Goal: Task Accomplishment & Management: Manage account settings

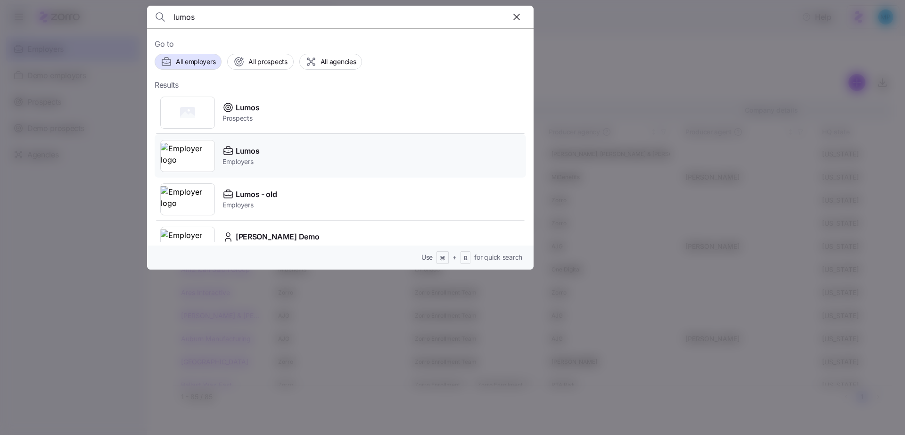
type input "lumos"
click at [351, 171] on div "Lumos Employers" at bounding box center [340, 155] width 371 height 43
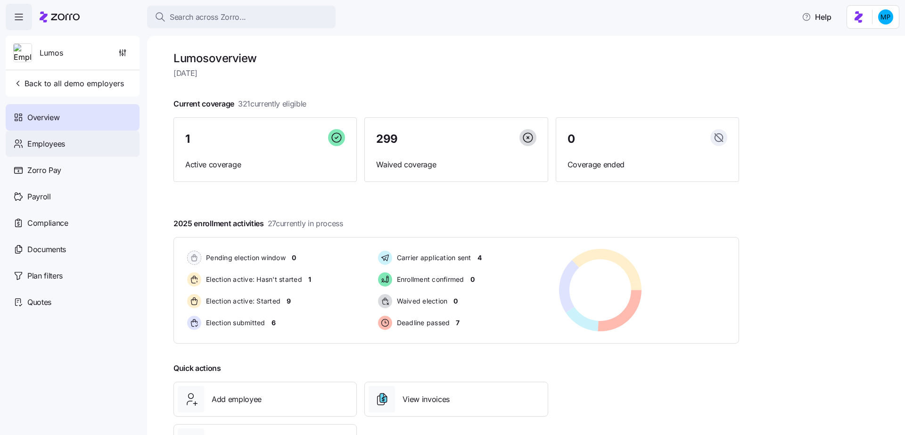
click at [72, 141] on div "Employees" at bounding box center [73, 144] width 134 height 26
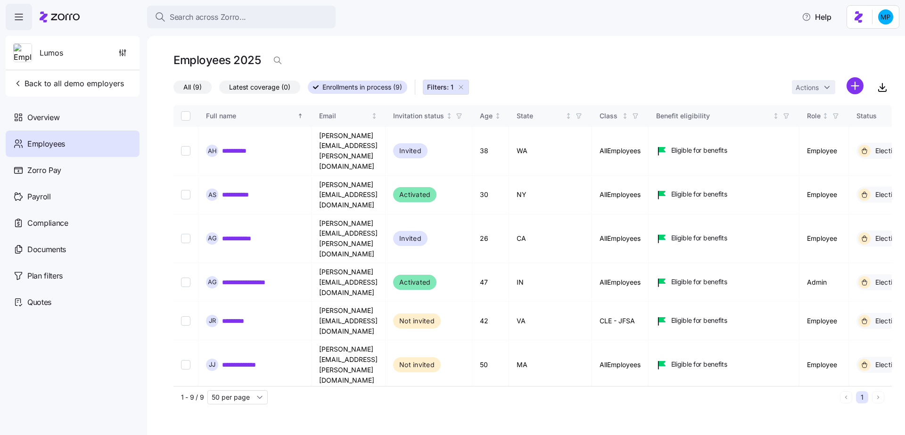
click at [466, 89] on button "Filters: 1" at bounding box center [446, 87] width 46 height 15
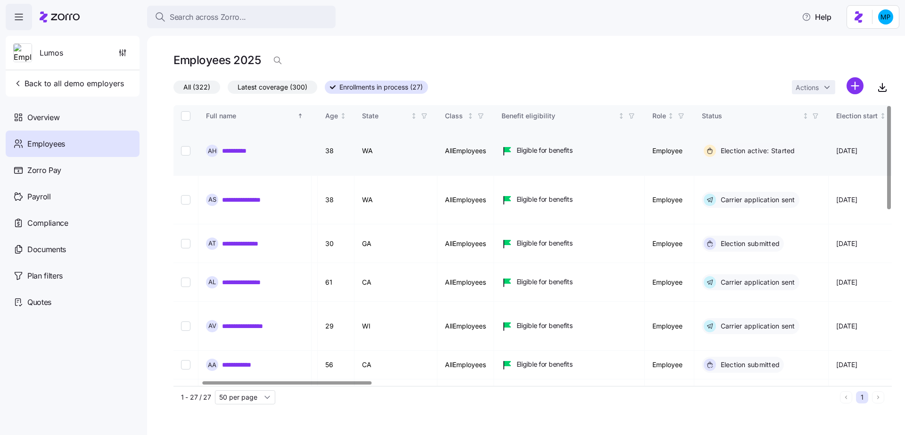
scroll to position [0, 168]
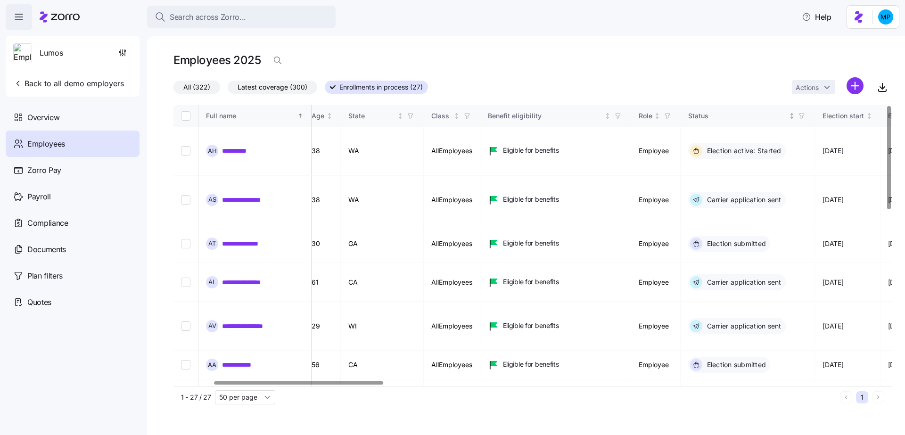
click at [805, 119] on icon "button" at bounding box center [802, 116] width 7 height 7
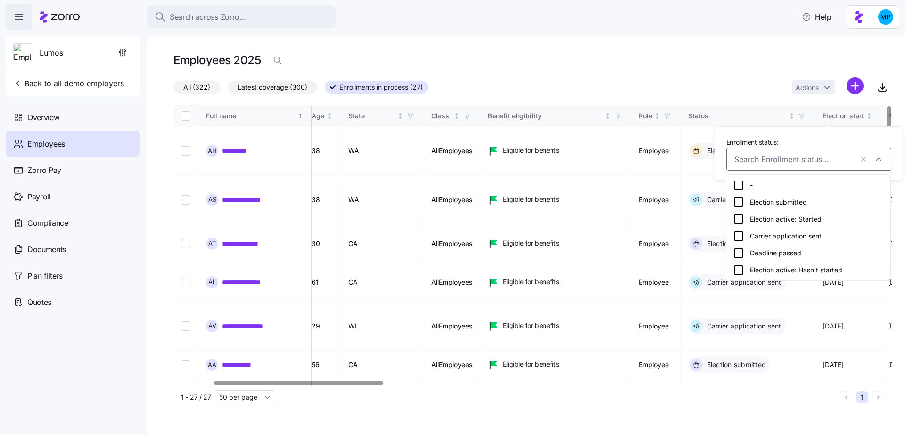
click at [272, 86] on span "Latest coverage (300)" at bounding box center [273, 87] width 70 height 12
click at [228, 90] on input "Latest coverage (300)" at bounding box center [228, 90] width 0 height 0
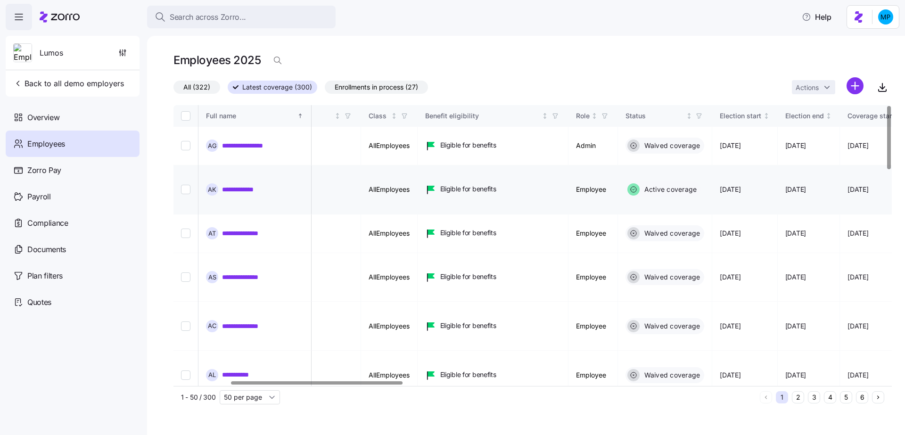
scroll to position [0, 259]
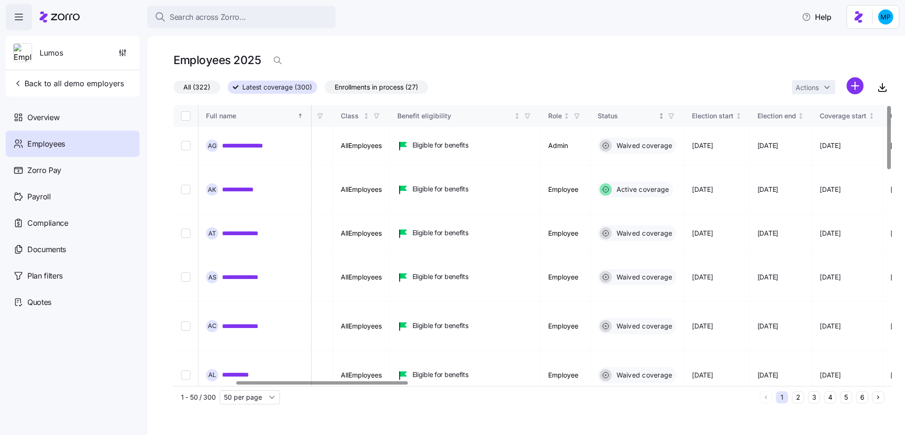
click at [676, 119] on span "button" at bounding box center [671, 116] width 10 height 10
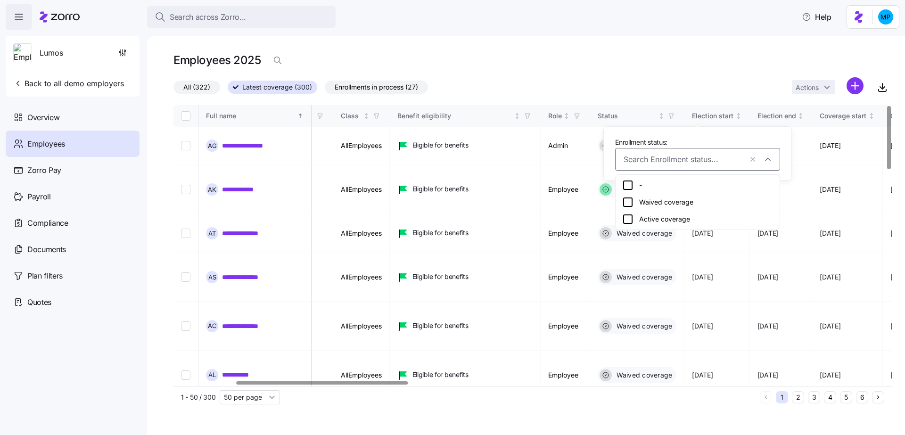
click at [664, 201] on div "Waived coverage" at bounding box center [697, 202] width 151 height 11
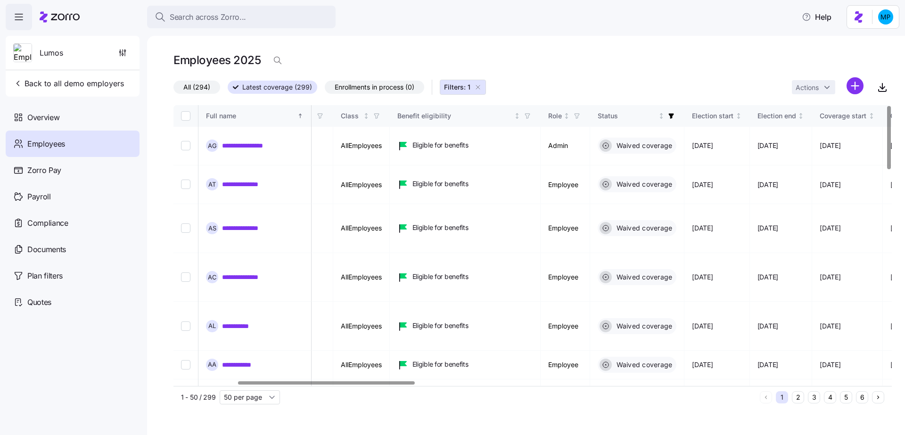
click at [182, 115] on input "Select all records" at bounding box center [185, 115] width 9 height 9
checkbox input "true"
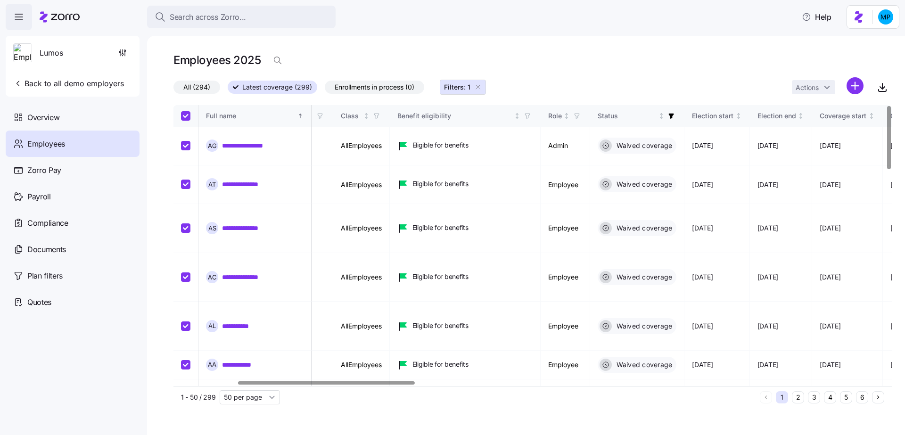
checkbox input "true"
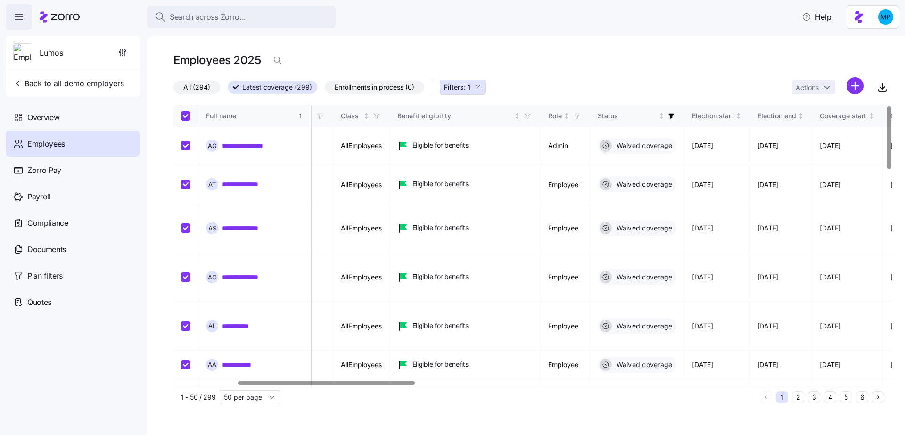
checkbox input "true"
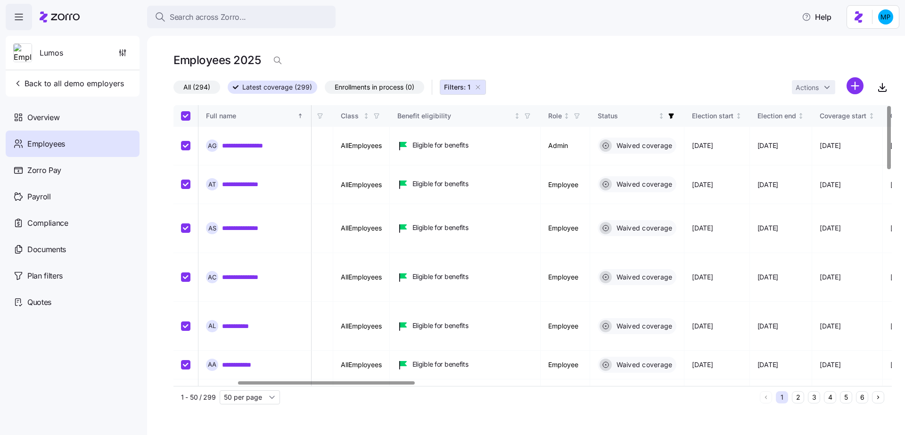
checkbox input "true"
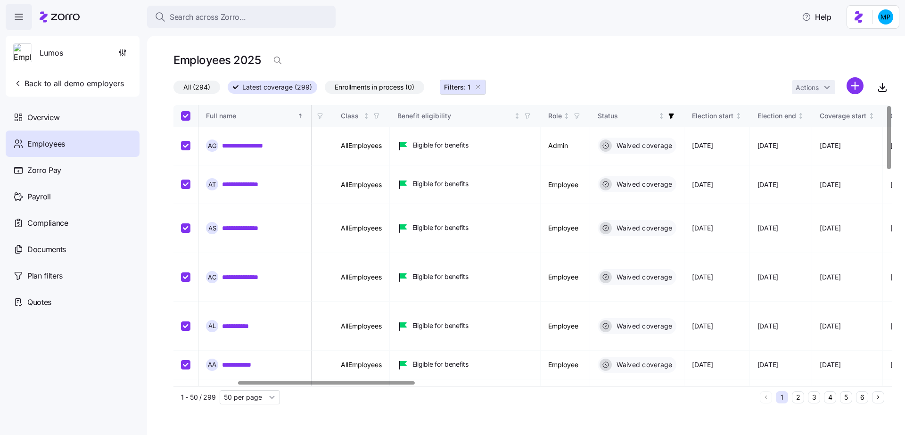
checkbox input "true"
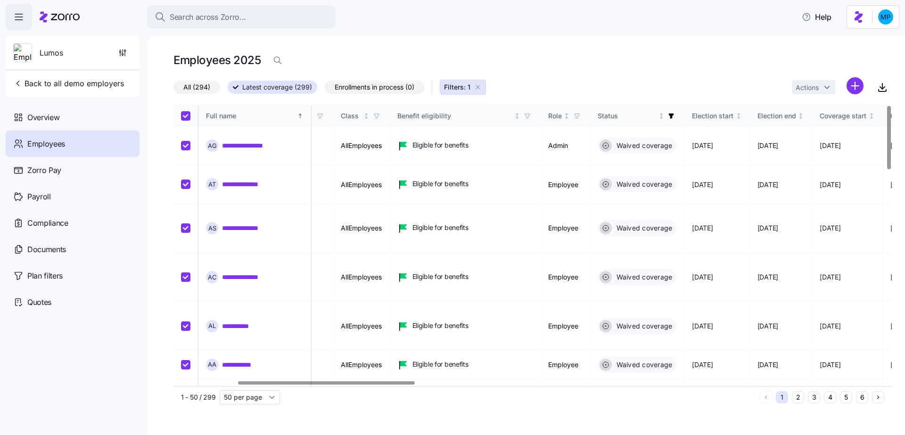
checkbox input "true"
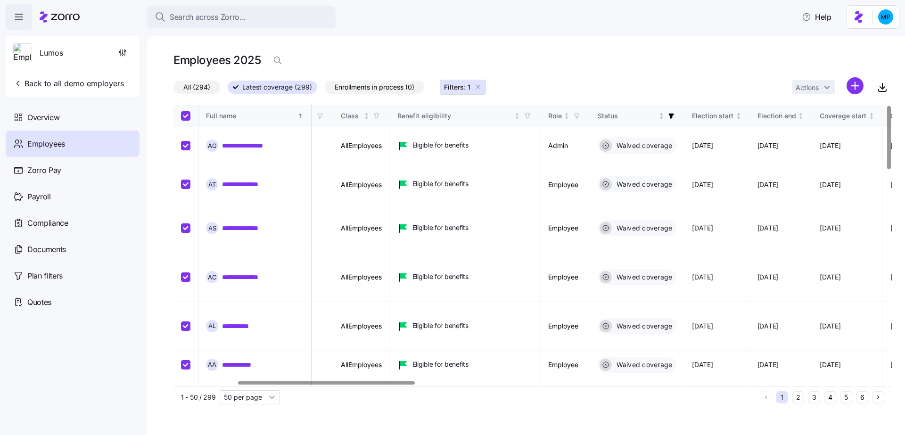
checkbox input "true"
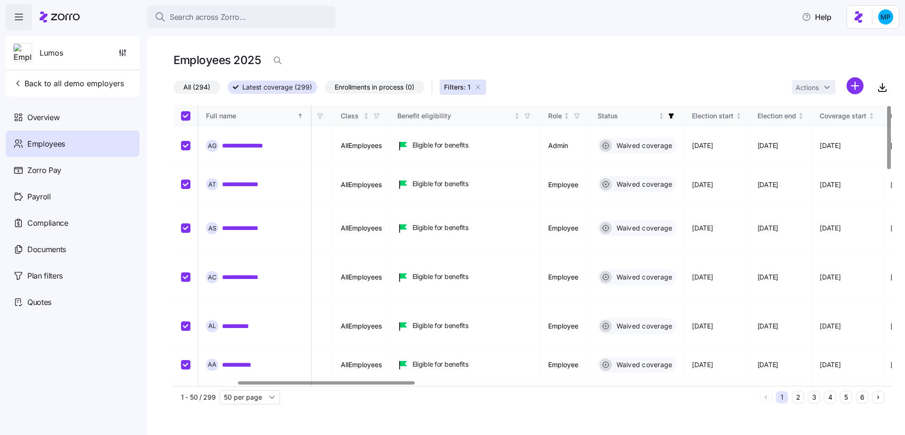
checkbox input "true"
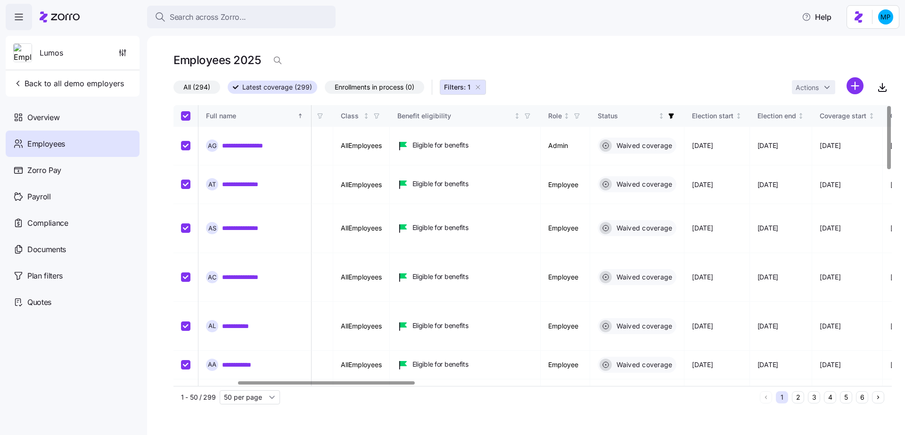
checkbox input "true"
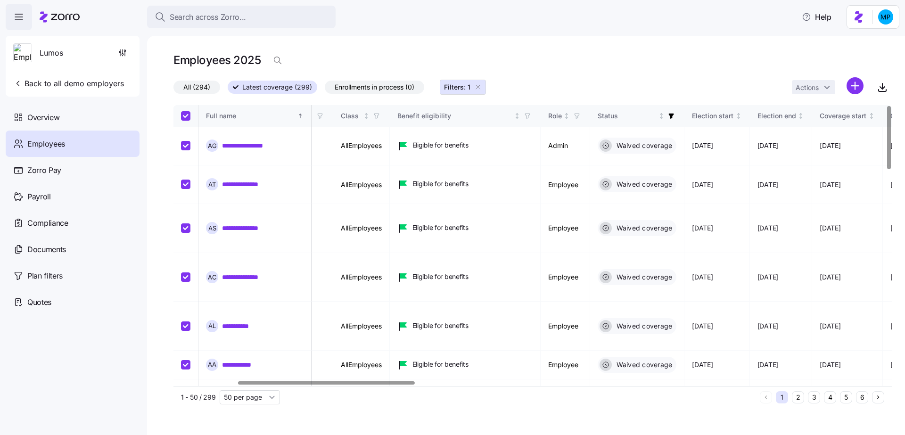
checkbox input "true"
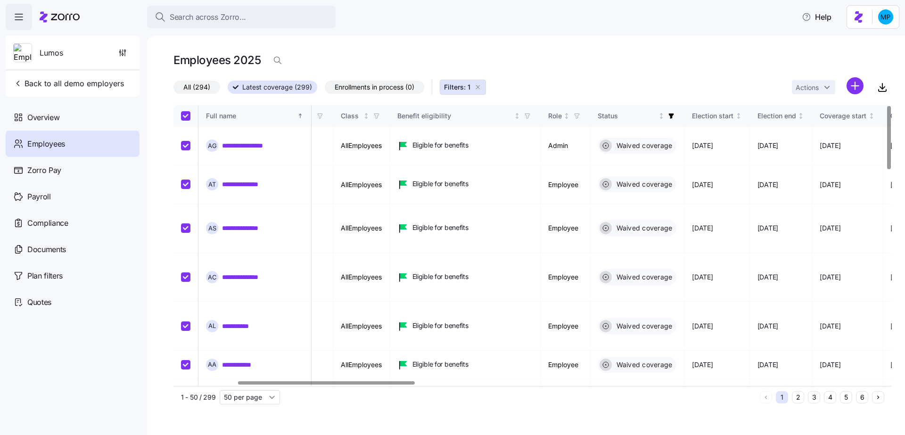
checkbox input "true"
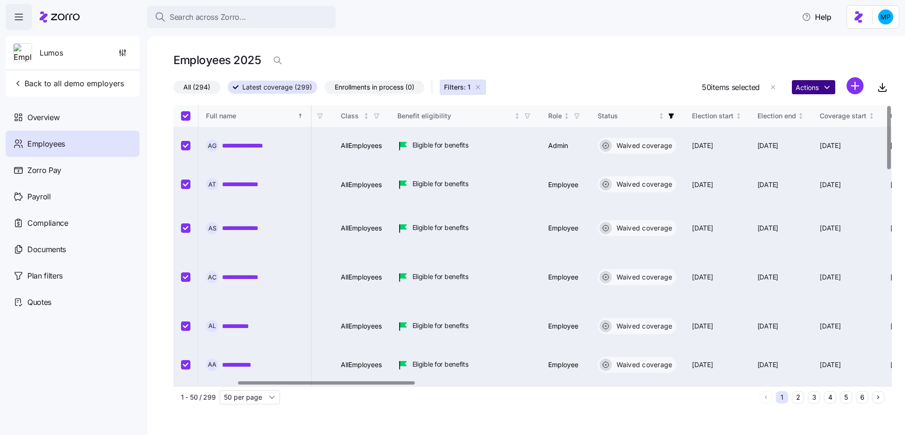
click at [819, 89] on html "**********" at bounding box center [452, 214] width 905 height 429
click at [155, 114] on html "**********" at bounding box center [452, 214] width 905 height 429
click at [187, 112] on input "Select all records" at bounding box center [185, 115] width 9 height 9
checkbox input "false"
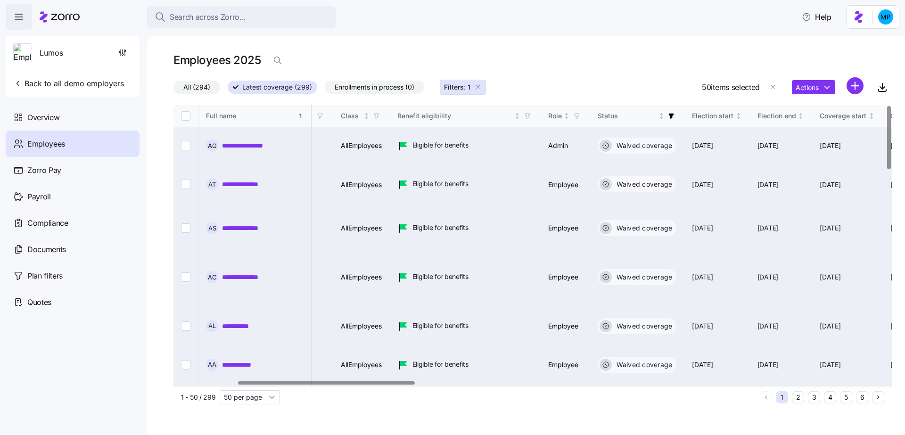
checkbox input "false"
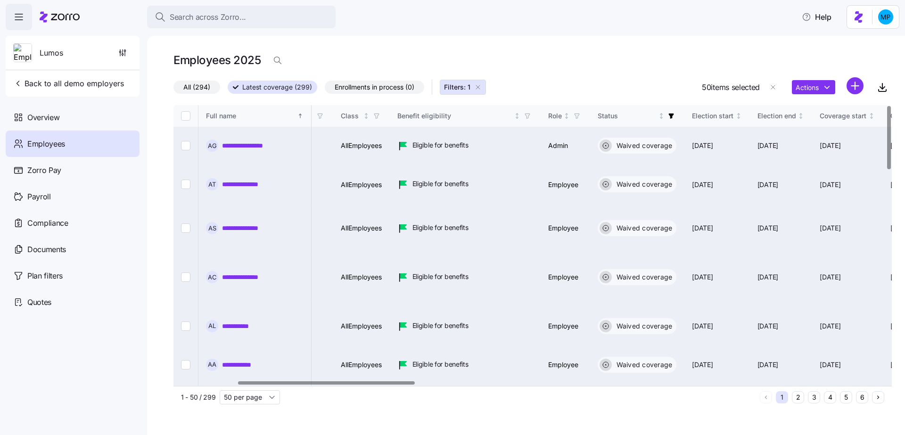
checkbox input "false"
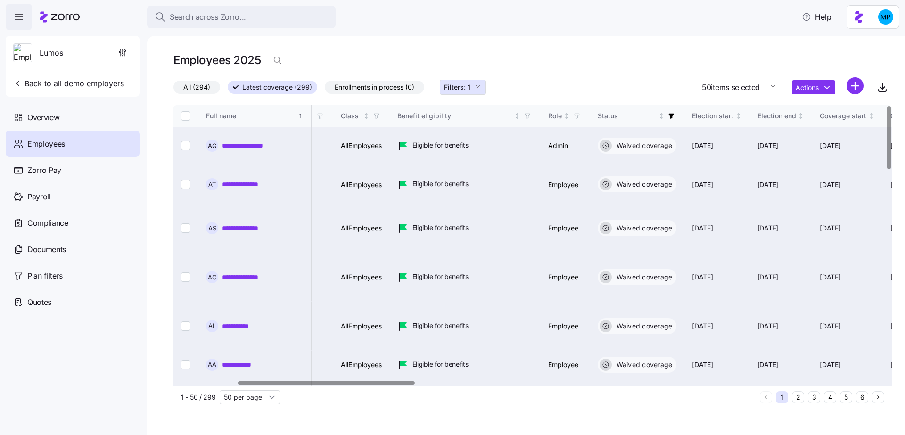
checkbox input "false"
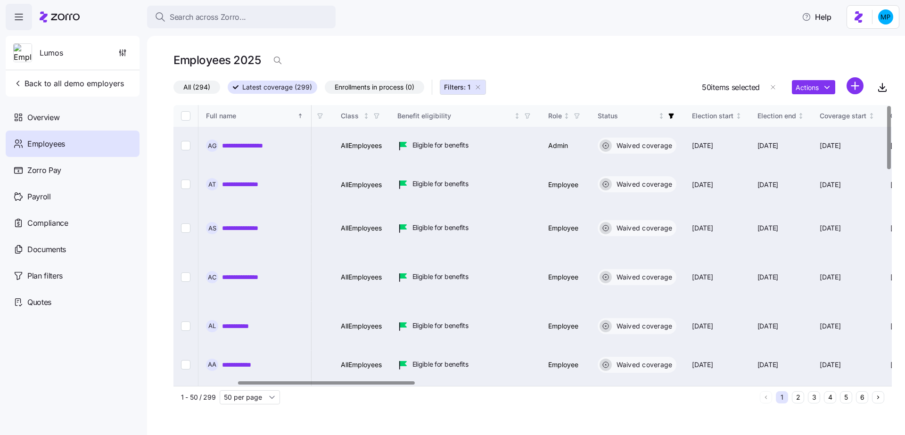
checkbox input "false"
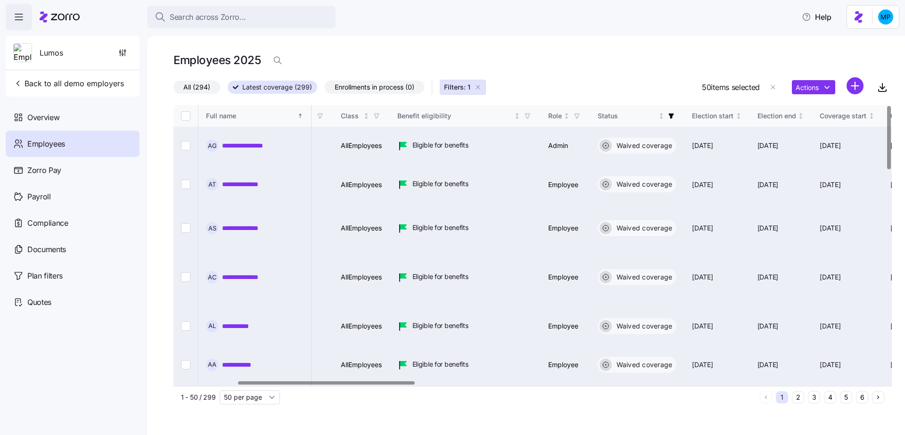
checkbox input "false"
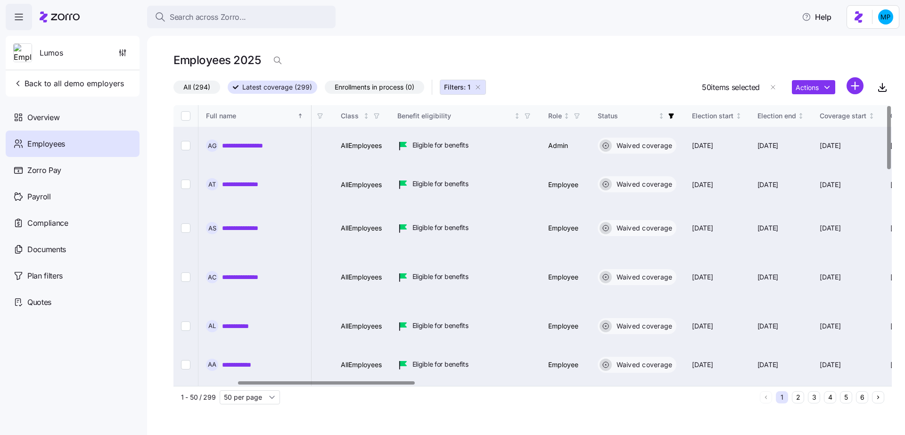
checkbox input "false"
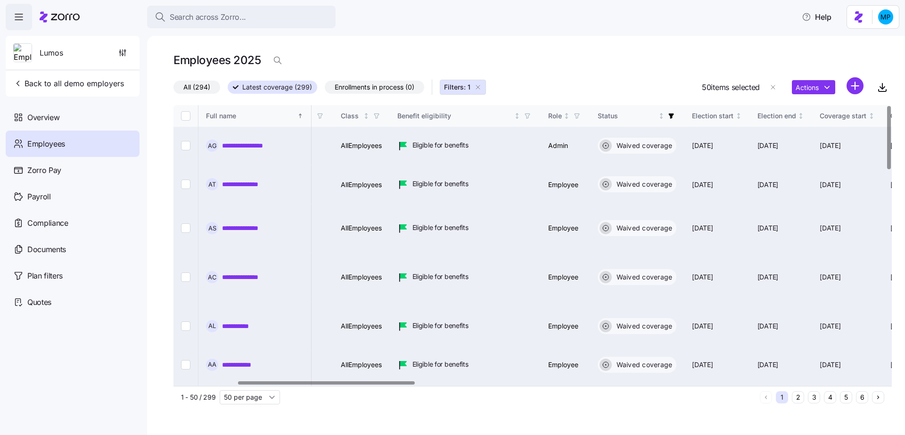
checkbox input "false"
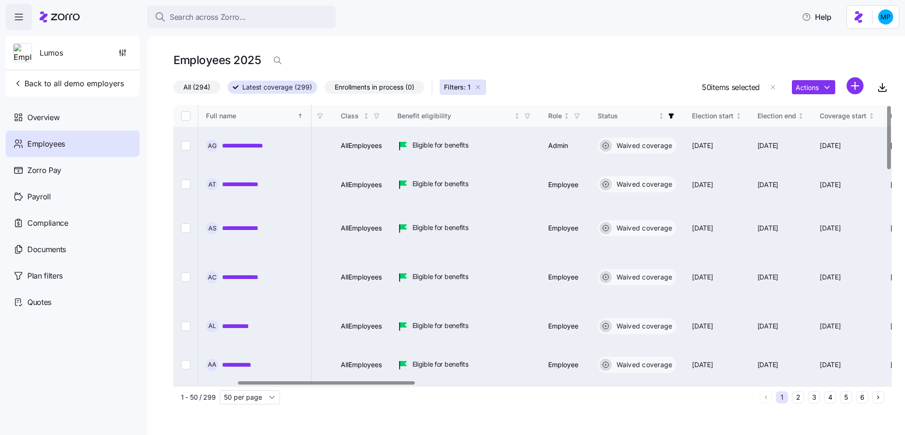
checkbox input "false"
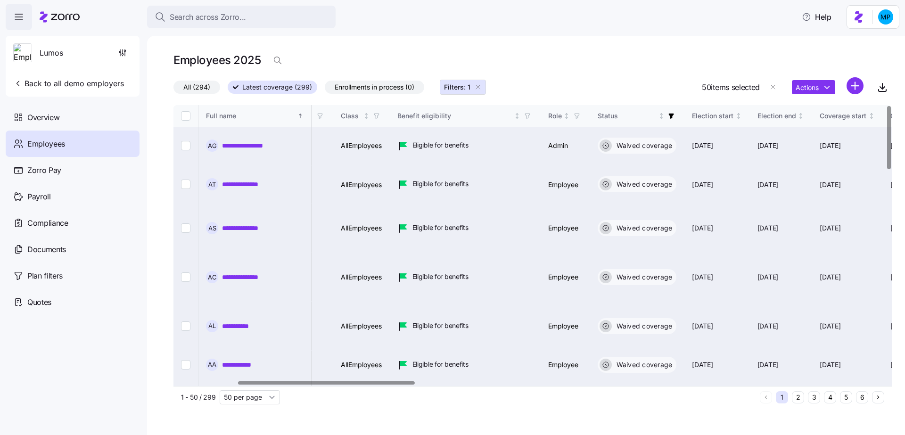
checkbox input "false"
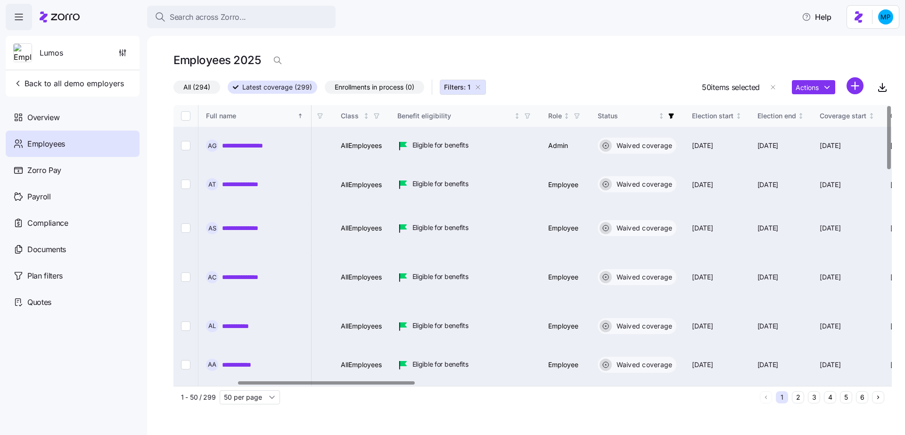
checkbox input "false"
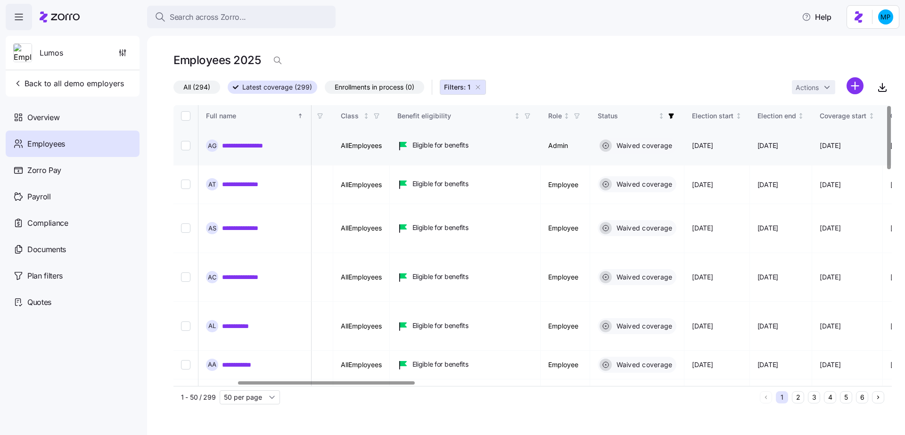
click at [195, 133] on td at bounding box center [185, 146] width 25 height 39
click at [183, 141] on input "Select record 1" at bounding box center [185, 145] width 9 height 9
checkbox input "true"
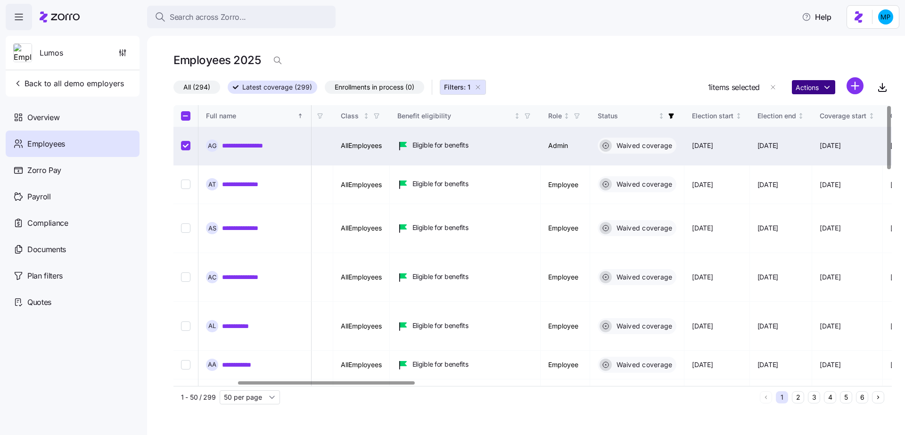
click at [797, 86] on html "**********" at bounding box center [452, 214] width 905 height 429
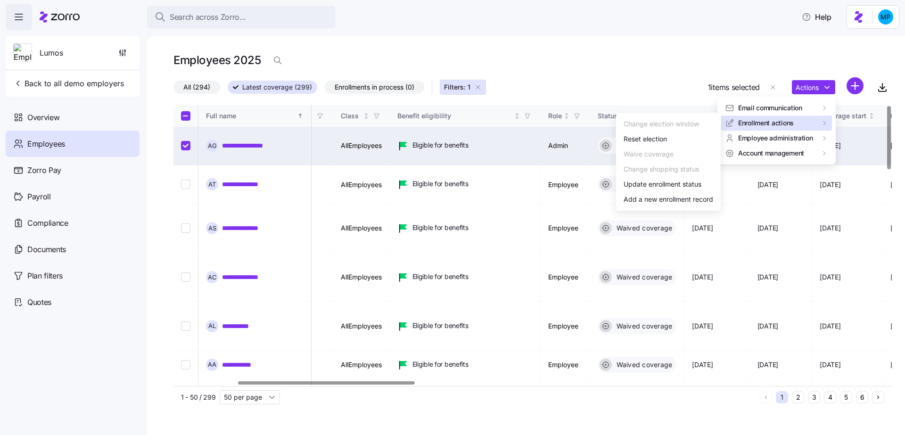
click at [179, 117] on html "**********" at bounding box center [452, 214] width 905 height 429
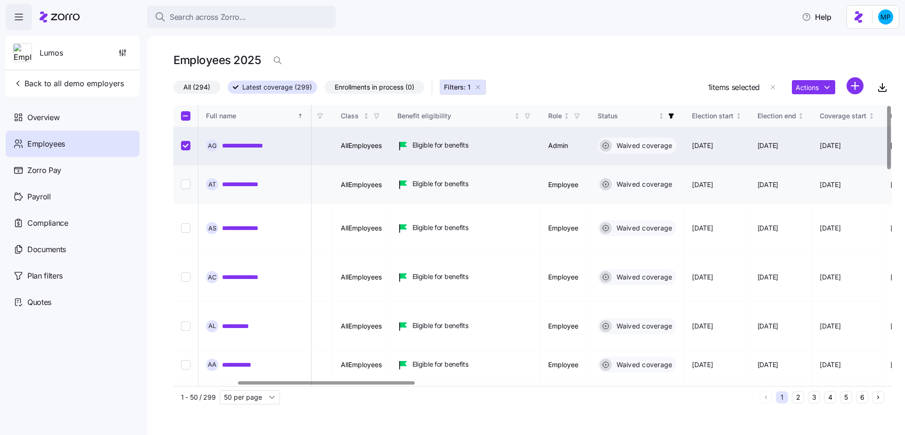
click at [187, 180] on input "Select record 2" at bounding box center [185, 184] width 9 height 9
checkbox input "true"
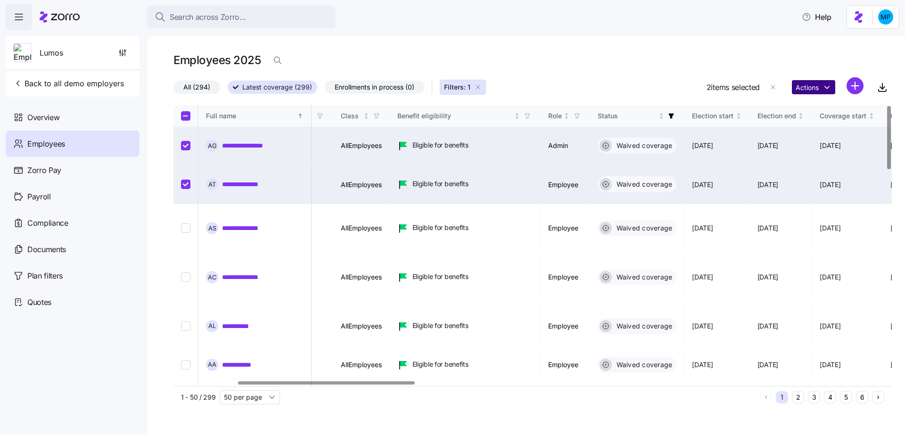
click at [807, 91] on html "**********" at bounding box center [452, 214] width 905 height 429
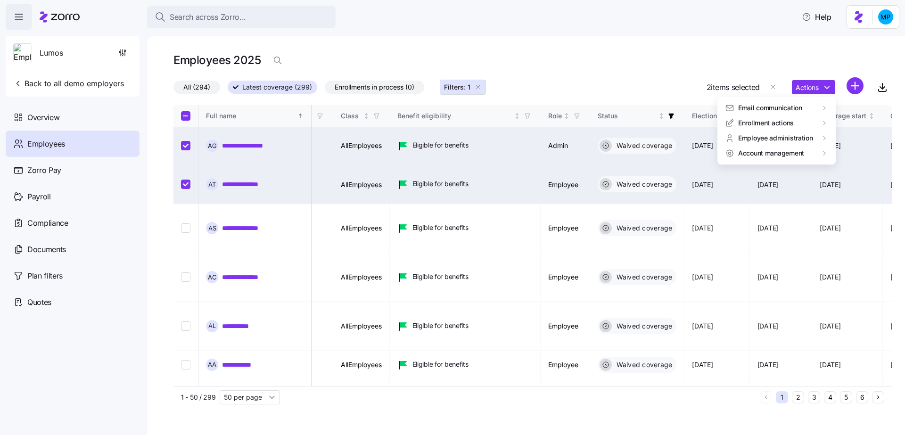
click at [533, 80] on html "**********" at bounding box center [452, 214] width 905 height 429
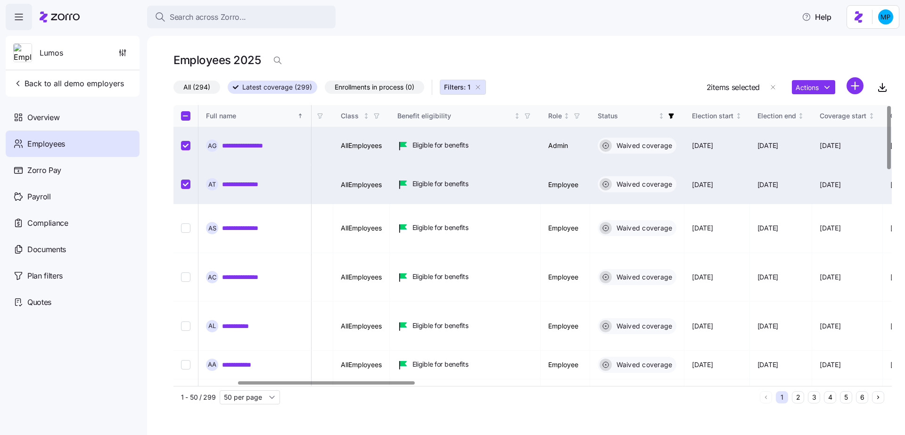
click at [188, 114] on input "Select all records" at bounding box center [185, 115] width 9 height 9
checkbox input "true"
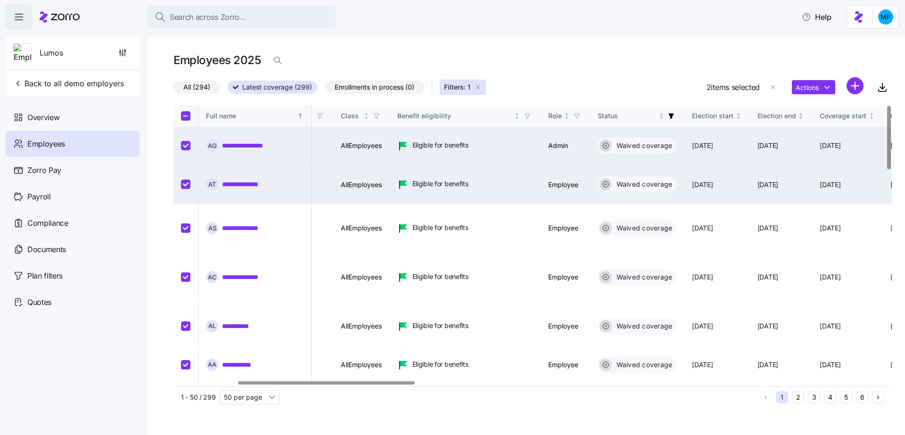
checkbox input "true"
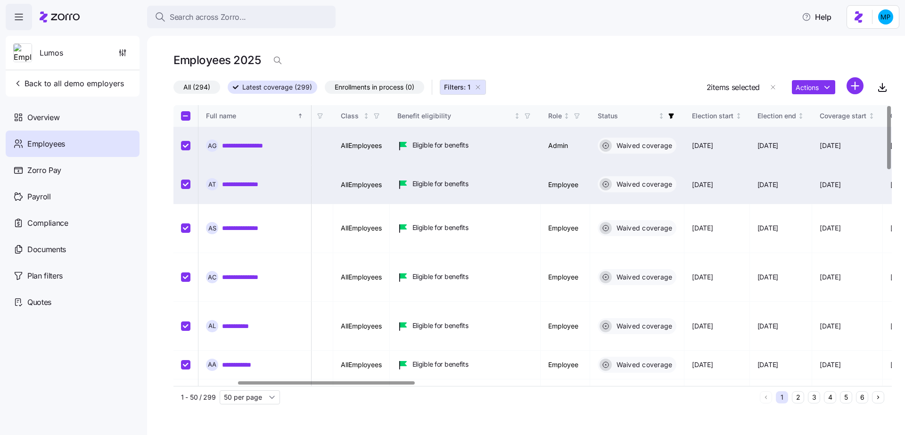
checkbox input "true"
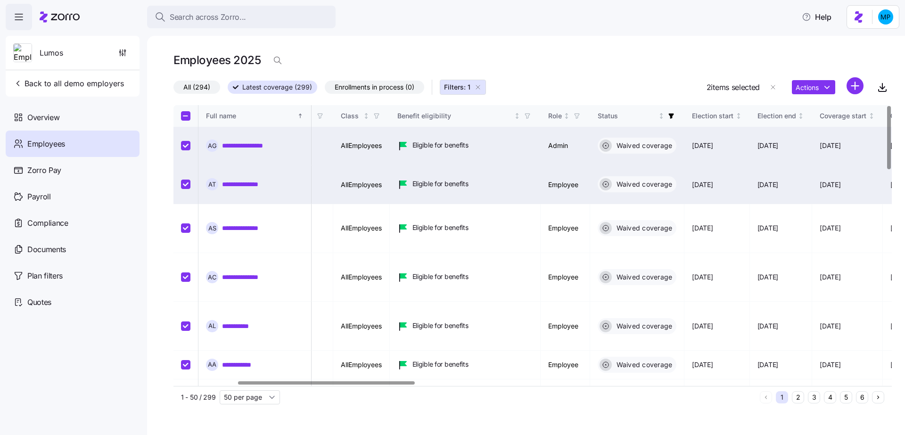
checkbox input "true"
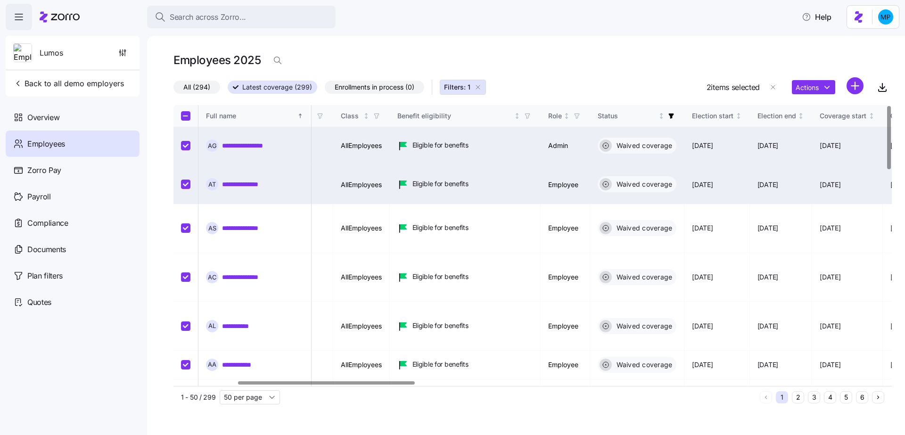
checkbox input "true"
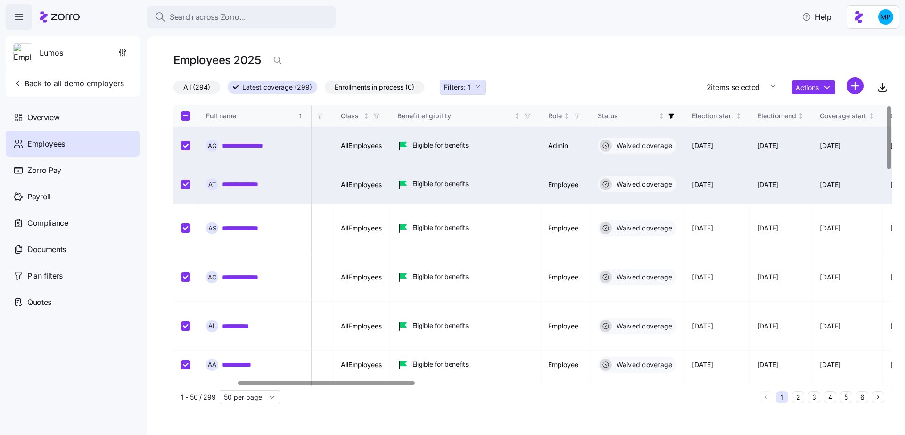
checkbox input "true"
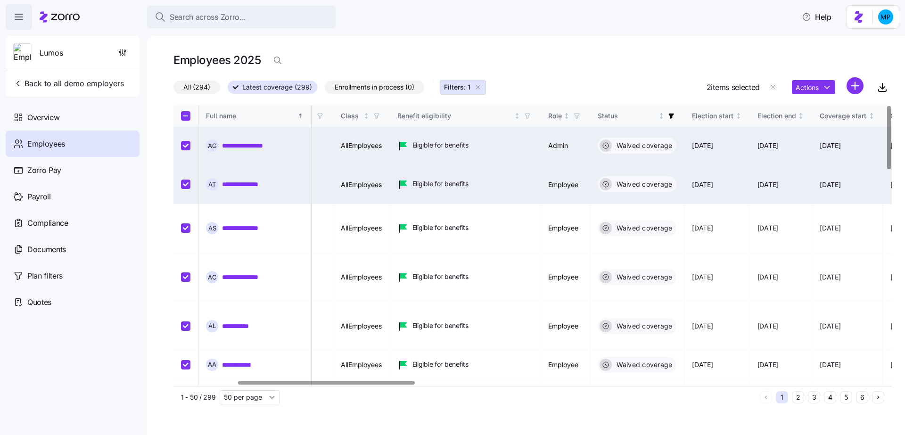
checkbox input "true"
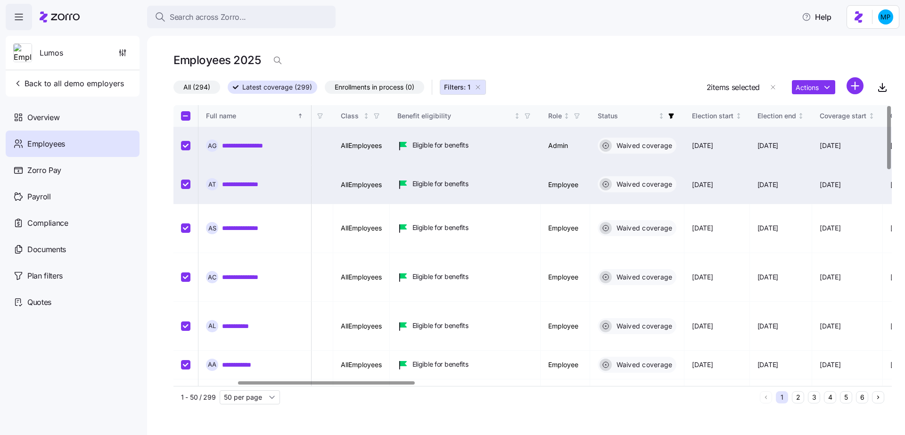
checkbox input "true"
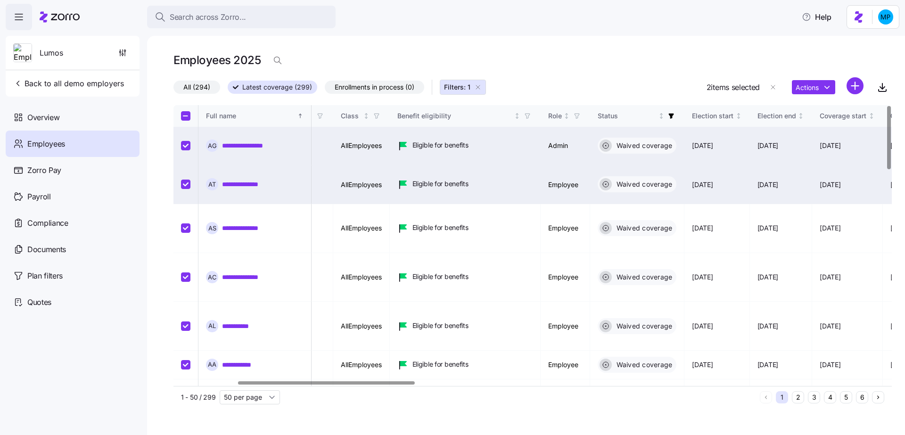
checkbox input "true"
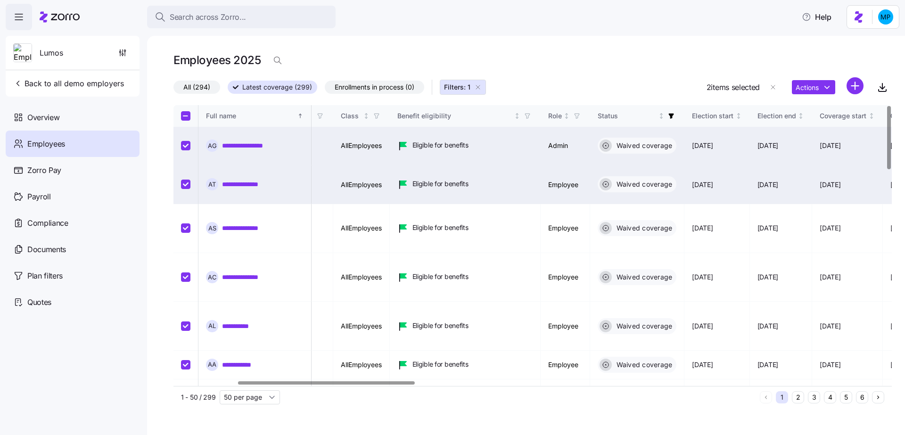
checkbox input "true"
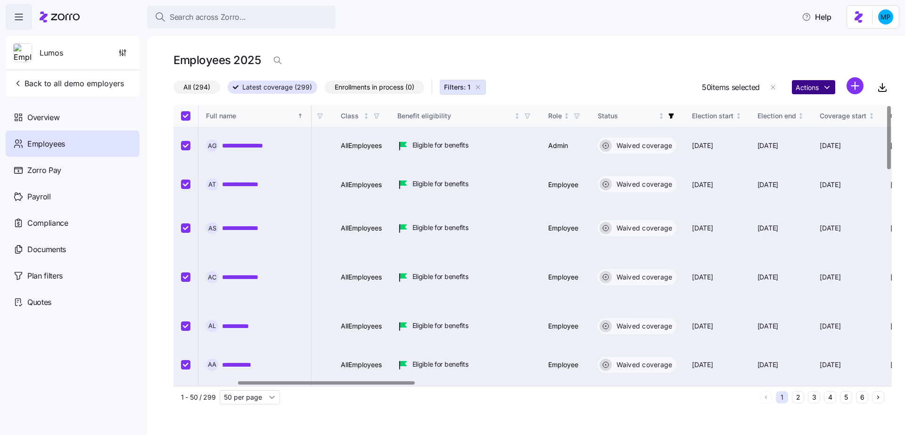
click at [818, 89] on html "**********" at bounding box center [452, 214] width 905 height 429
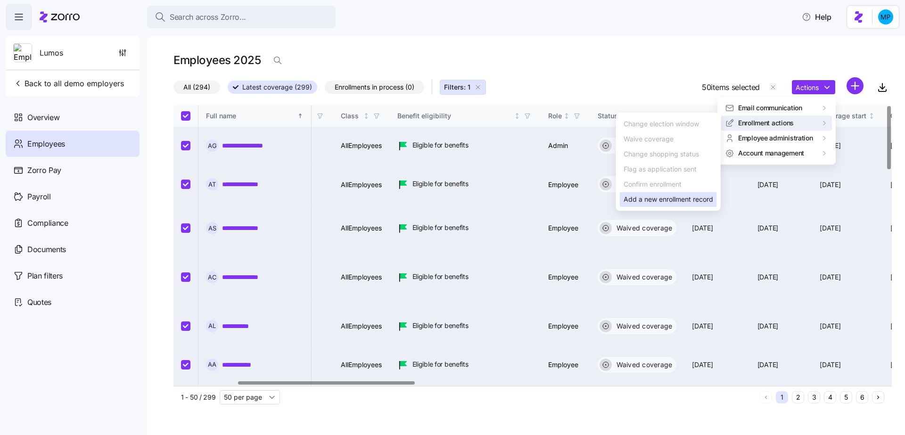
click at [650, 198] on div "Add a new enrollment record" at bounding box center [669, 199] width 90 height 10
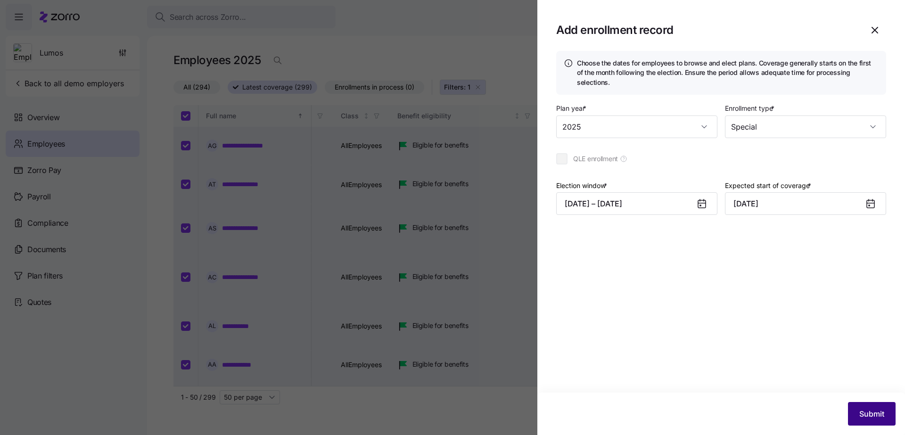
click at [872, 411] on span "Submit" at bounding box center [871, 413] width 25 height 11
click at [887, 19] on icon "button" at bounding box center [887, 21] width 8 height 8
click at [871, 33] on icon "button" at bounding box center [874, 30] width 11 height 11
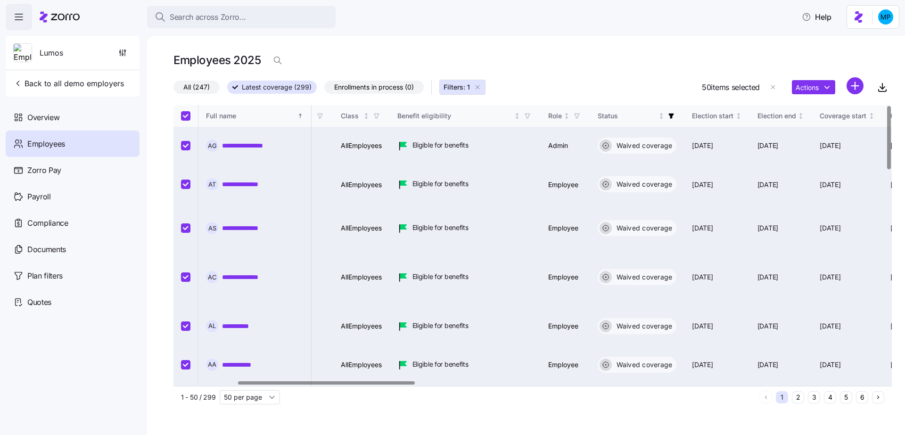
click at [185, 117] on input "Select all records" at bounding box center [185, 115] width 9 height 9
checkbox input "false"
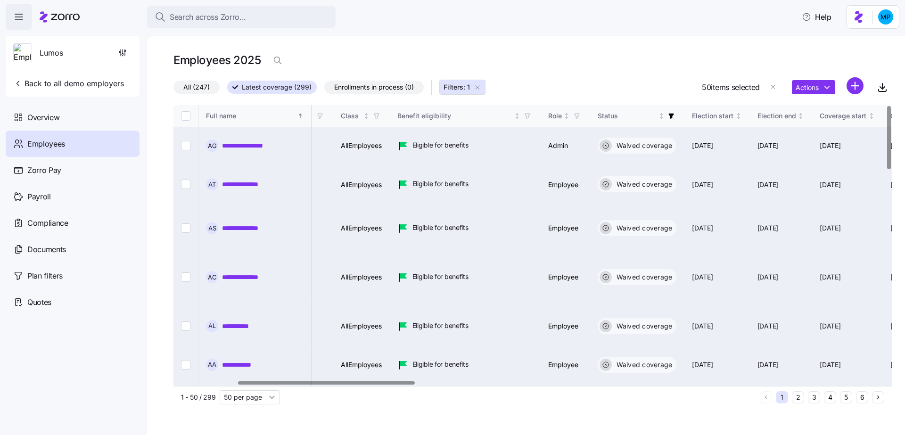
checkbox input "false"
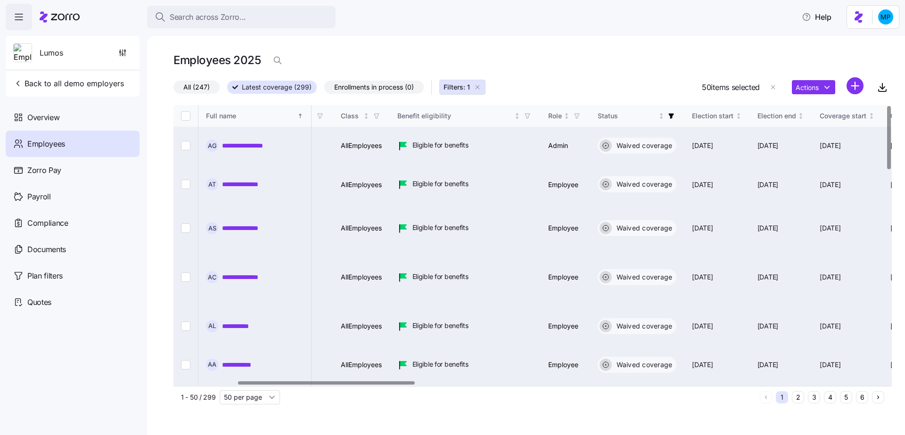
checkbox input "false"
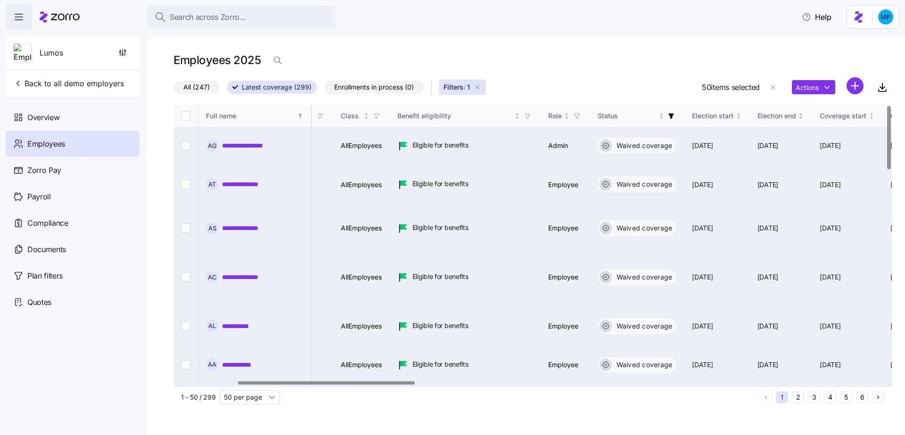
checkbox input "false"
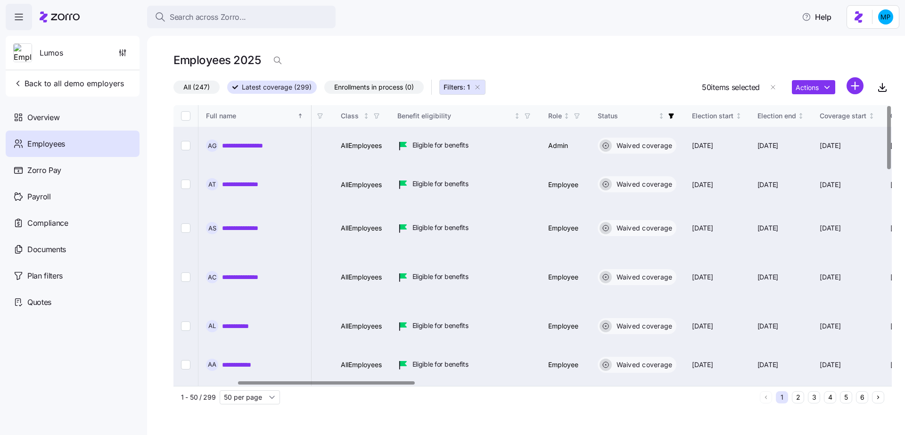
checkbox input "false"
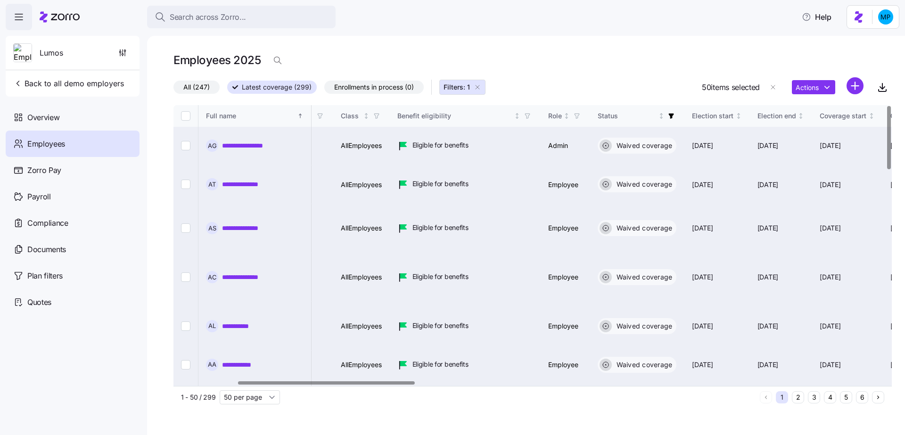
checkbox input "false"
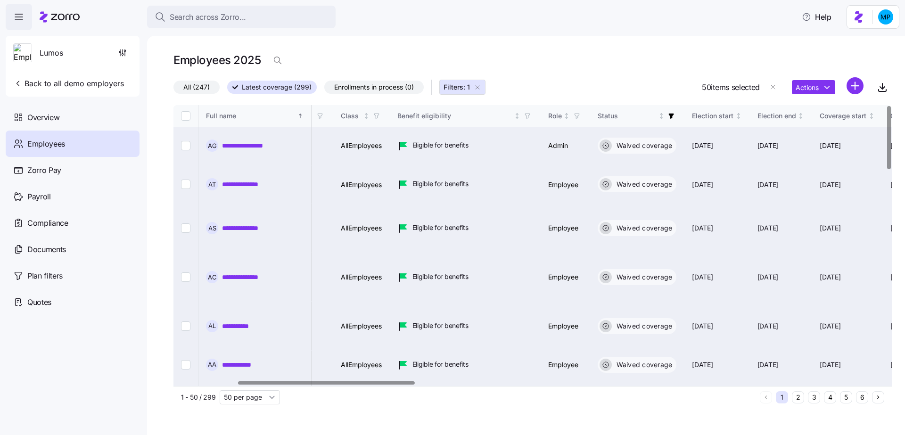
checkbox input "false"
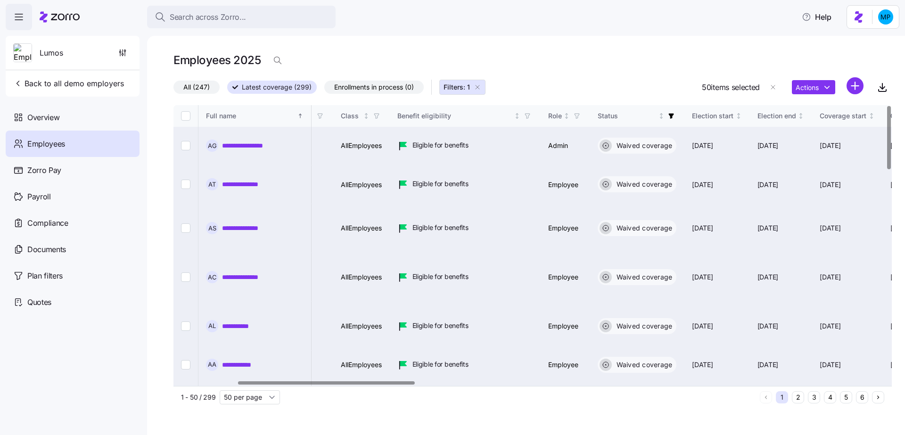
checkbox input "false"
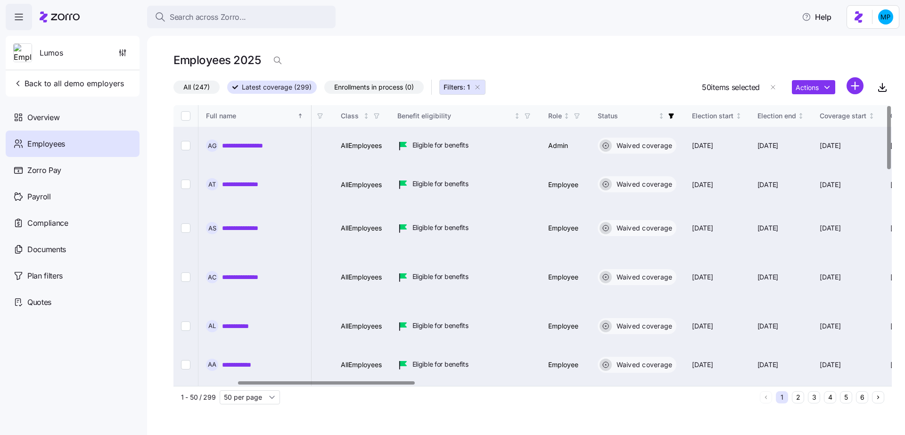
checkbox input "false"
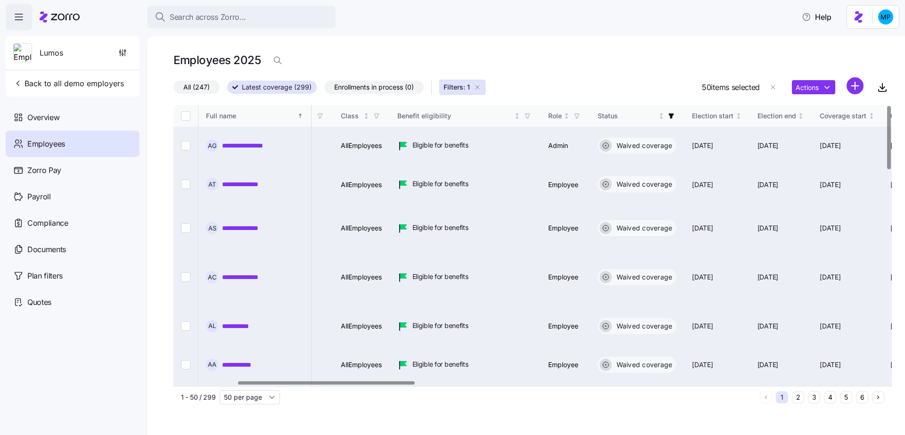
checkbox input "false"
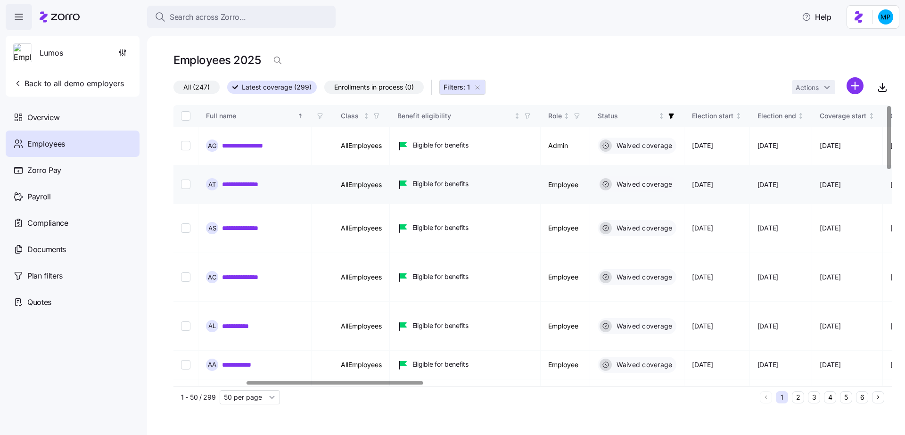
scroll to position [0, 298]
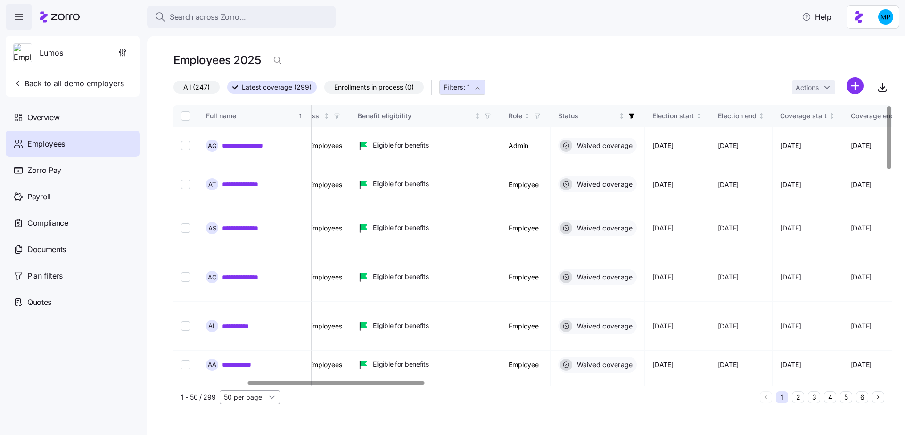
click at [258, 400] on input "50 per page" at bounding box center [250, 397] width 60 height 14
click at [258, 377] on span "150 per page" at bounding box center [247, 376] width 41 height 10
type input "150 per page"
click at [188, 115] on input "Select all records" at bounding box center [185, 115] width 9 height 9
checkbox input "true"
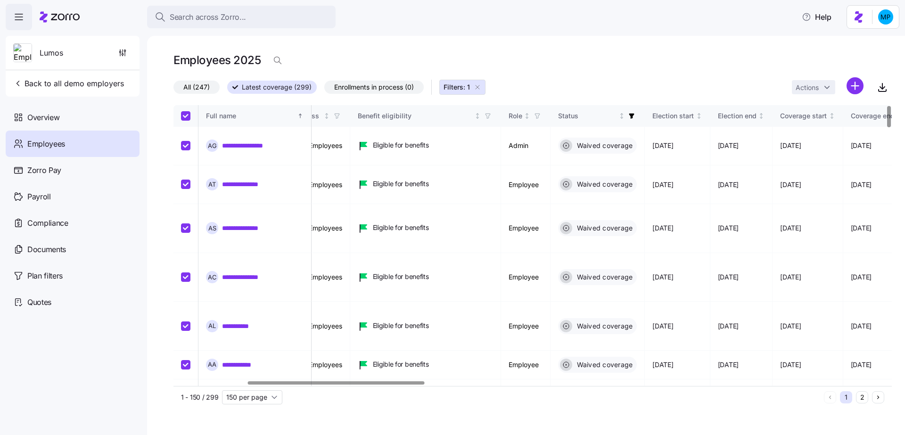
checkbox input "true"
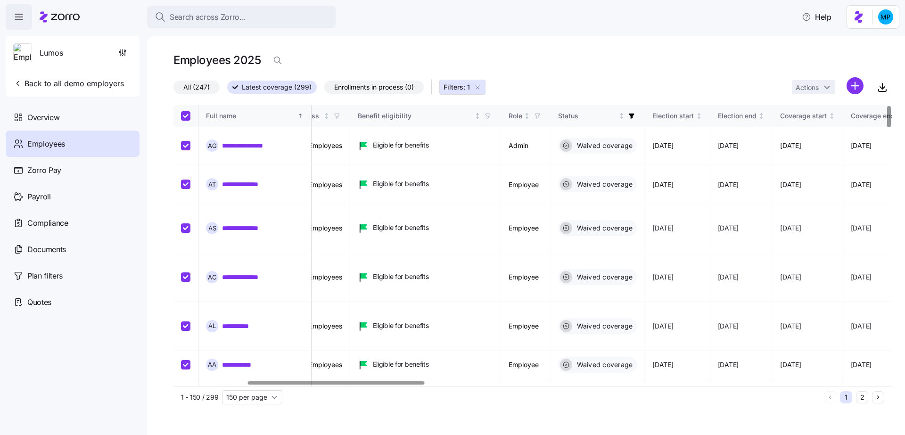
checkbox input "true"
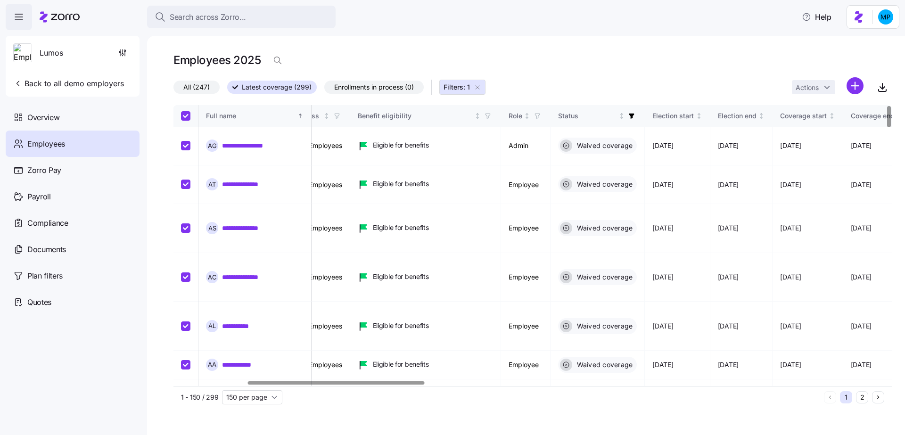
checkbox input "true"
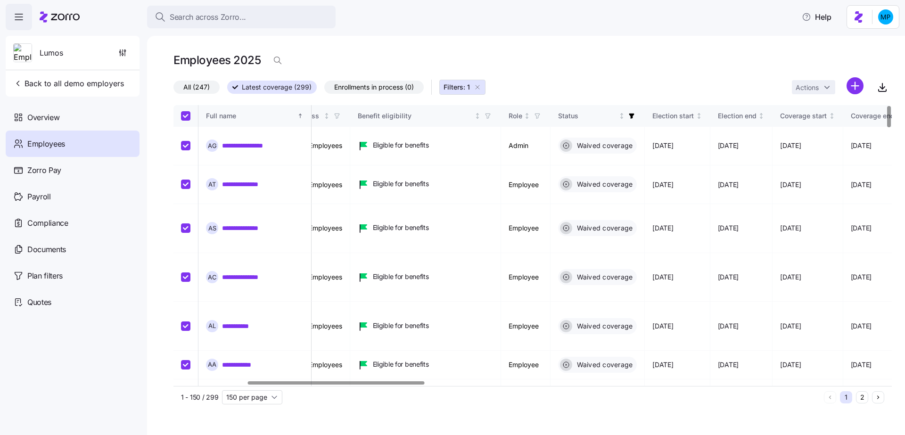
checkbox input "true"
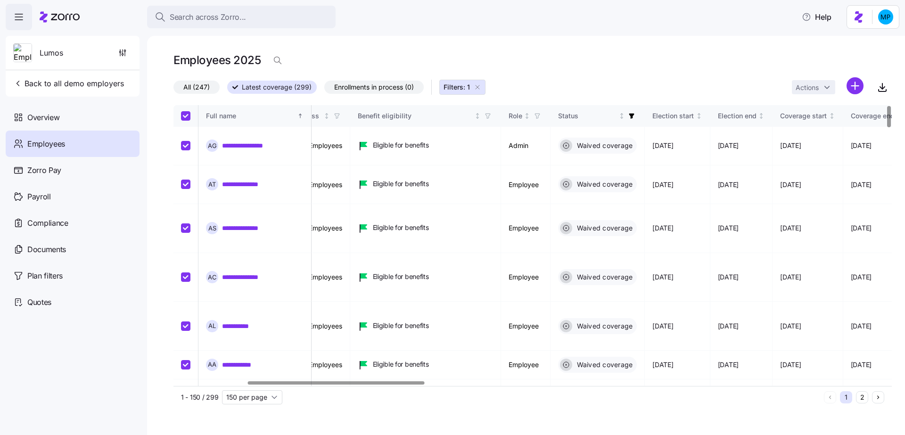
checkbox input "true"
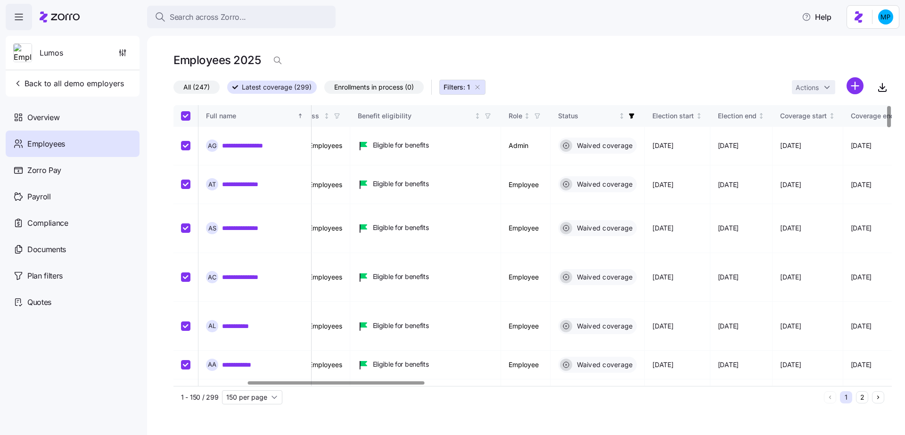
checkbox input "true"
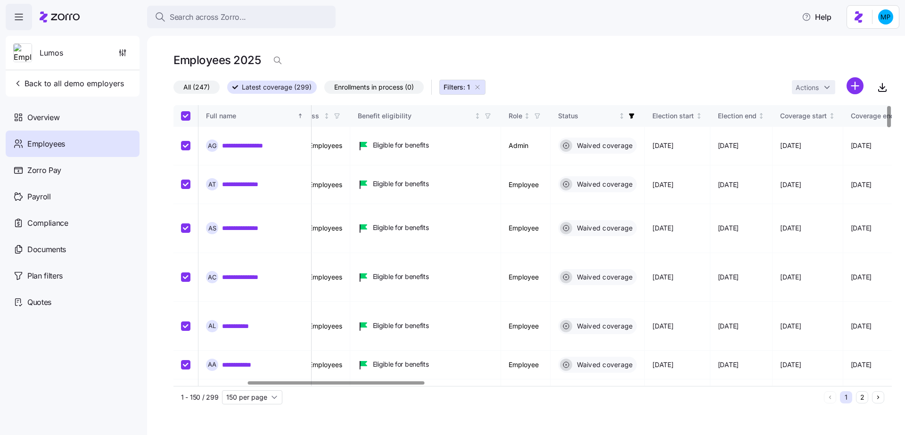
checkbox input "true"
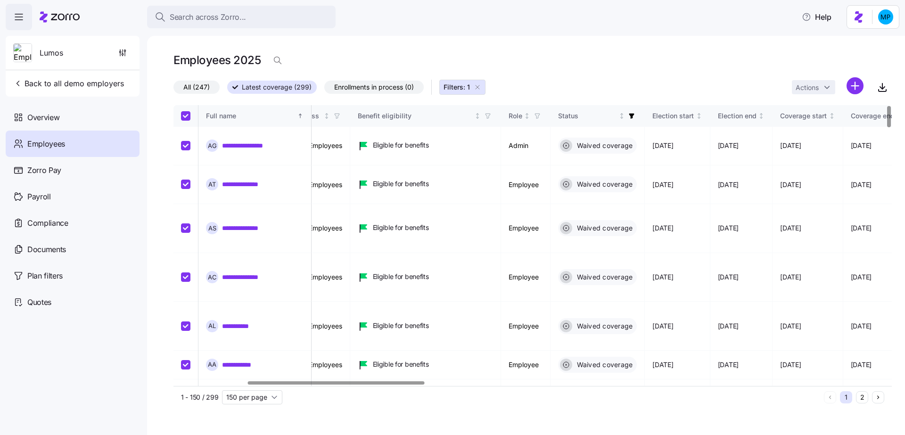
checkbox input "true"
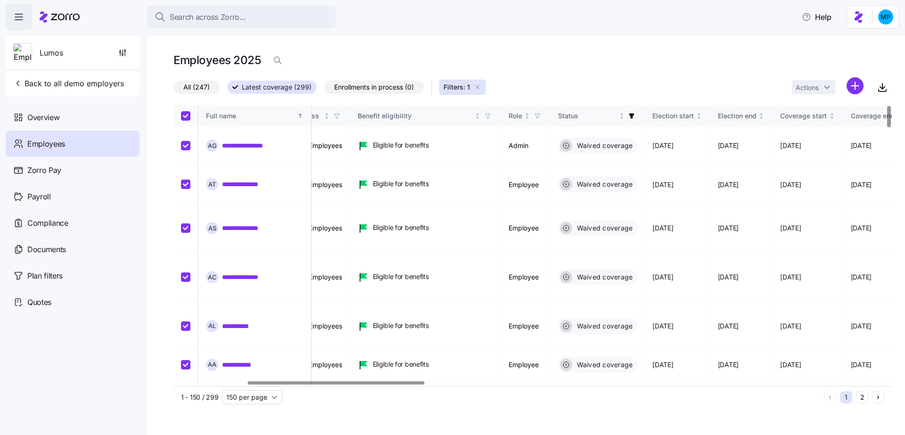
checkbox input "true"
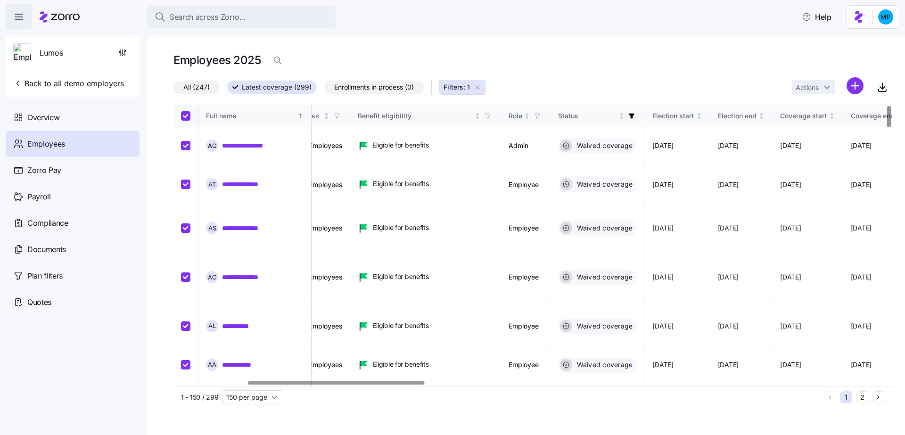
checkbox input "true"
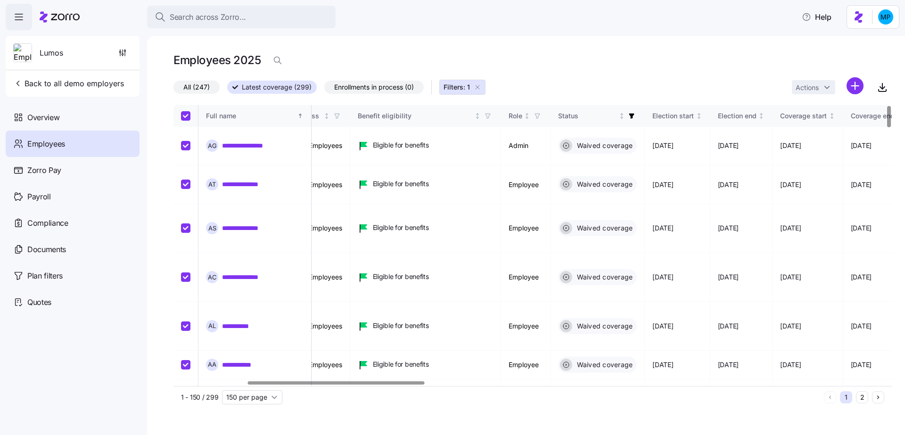
checkbox input "true"
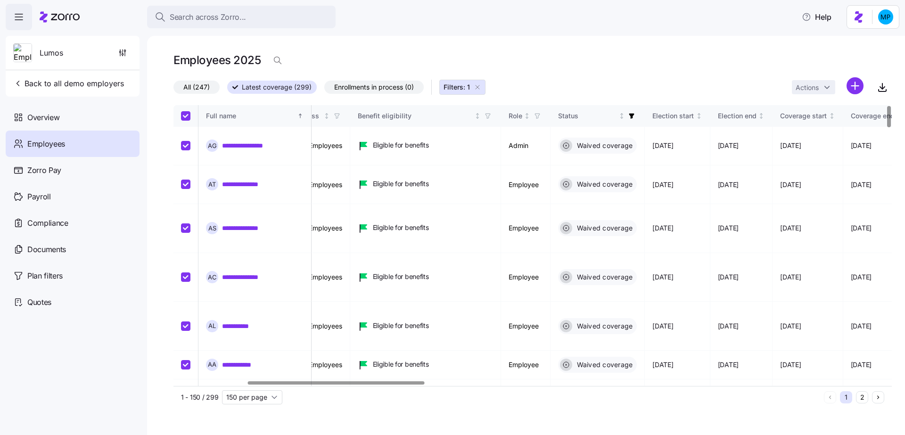
checkbox input "true"
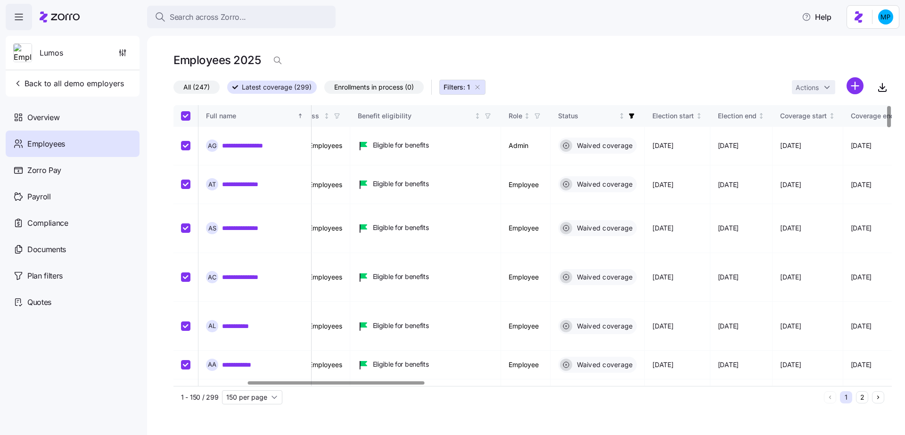
checkbox input "true"
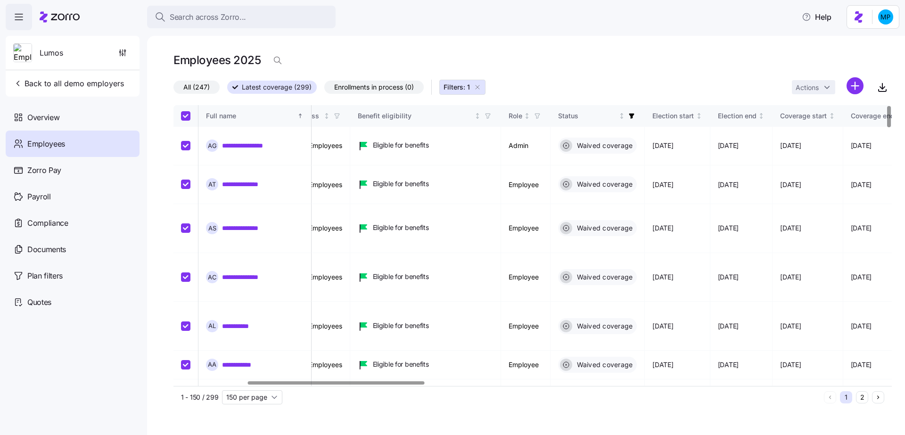
checkbox input "true"
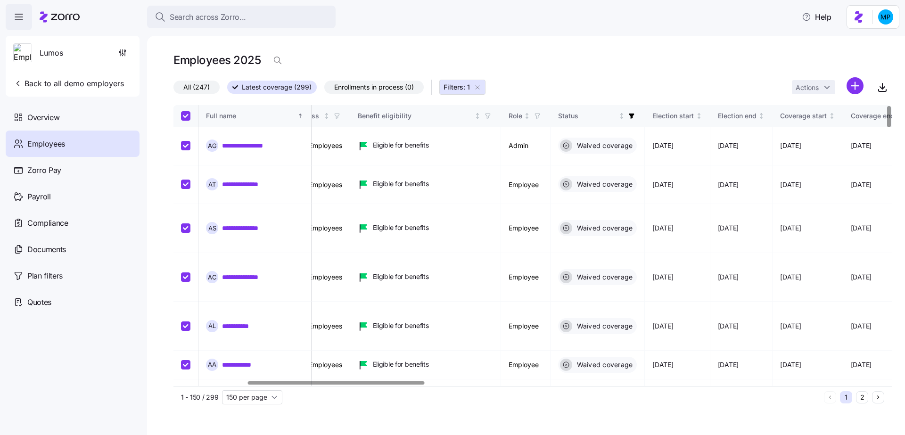
checkbox input "true"
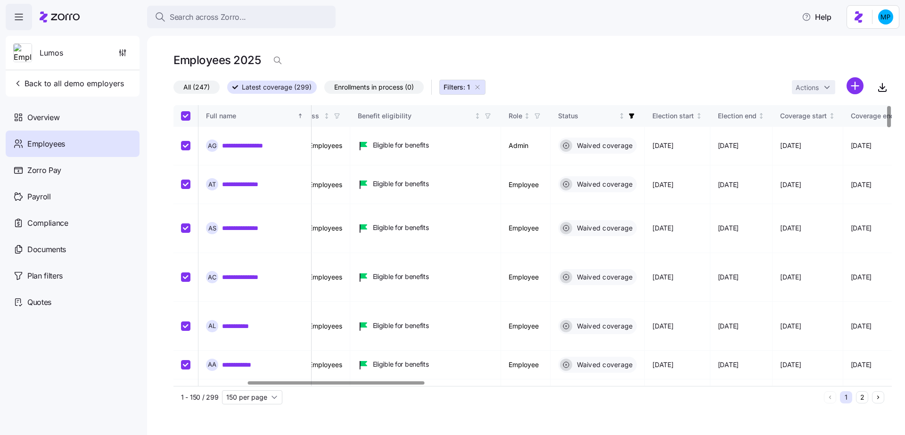
checkbox input "true"
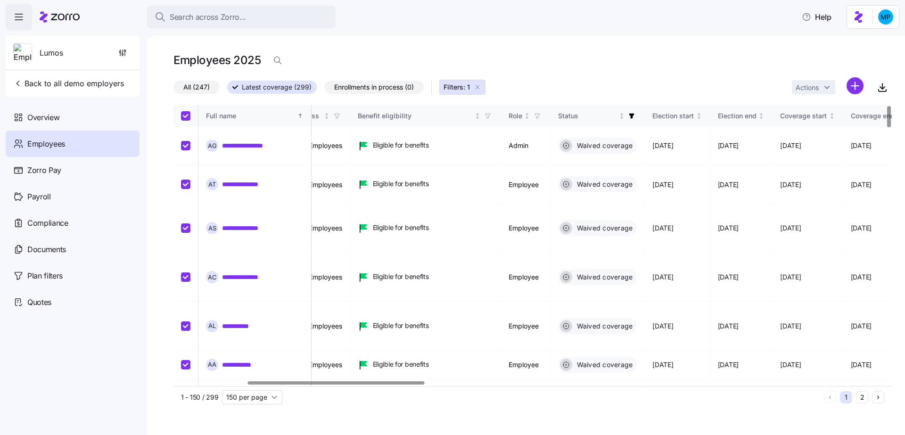
checkbox input "true"
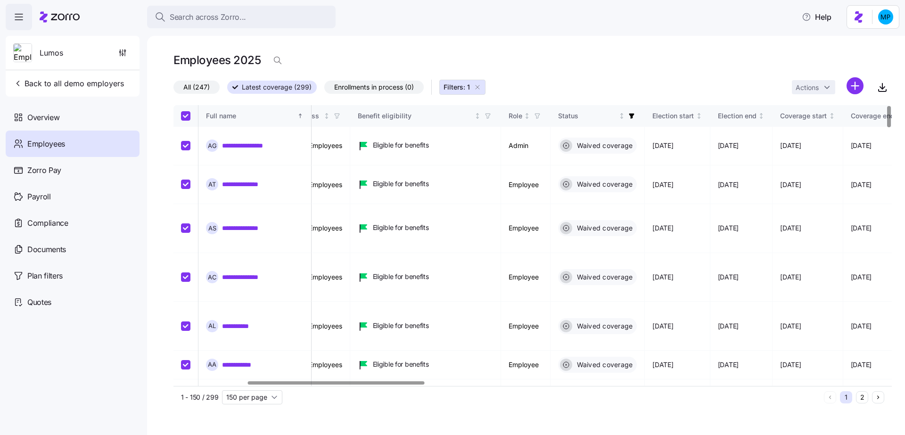
checkbox input "true"
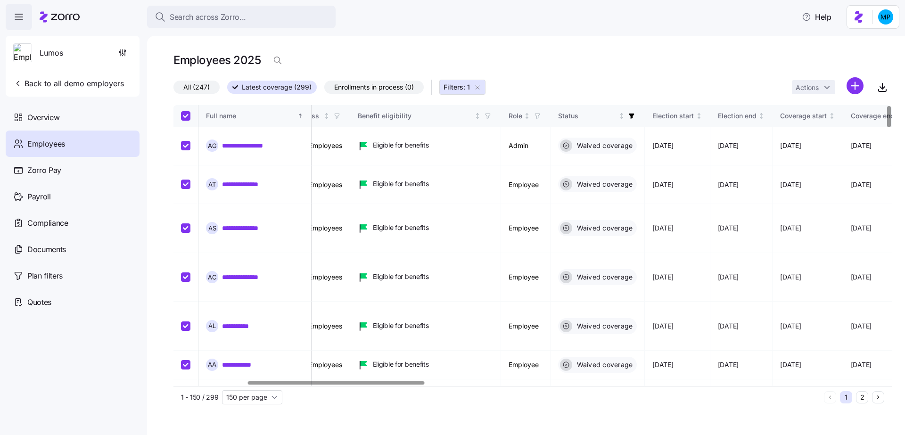
checkbox input "true"
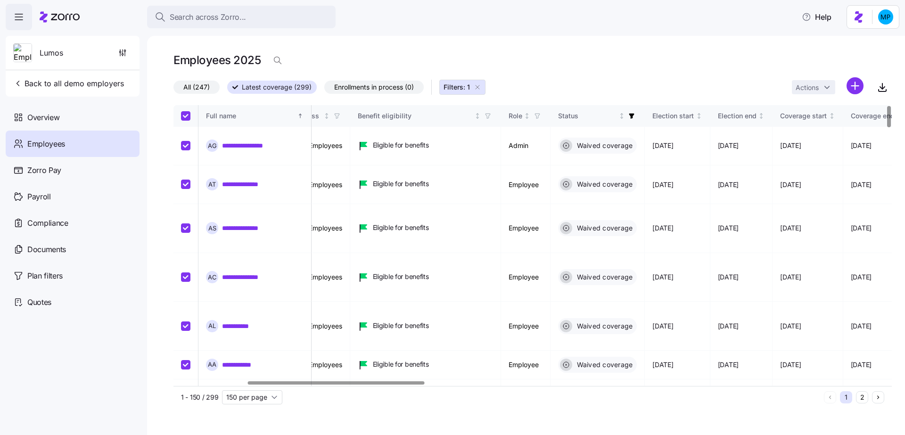
checkbox input "true"
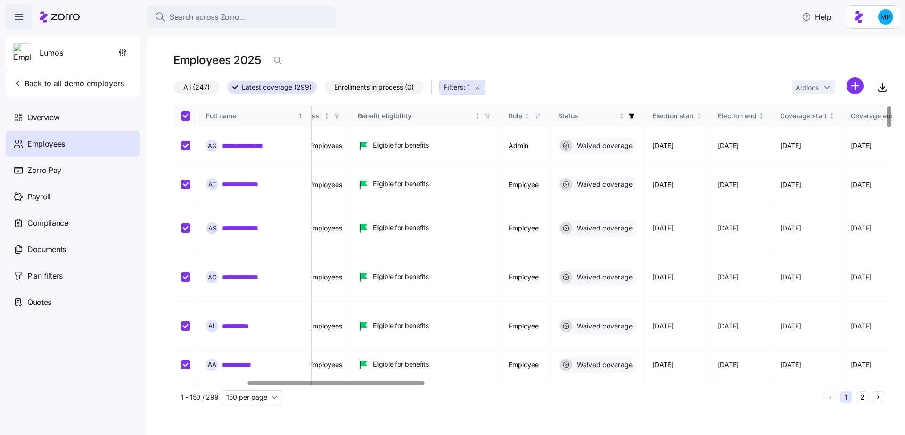
checkbox input "true"
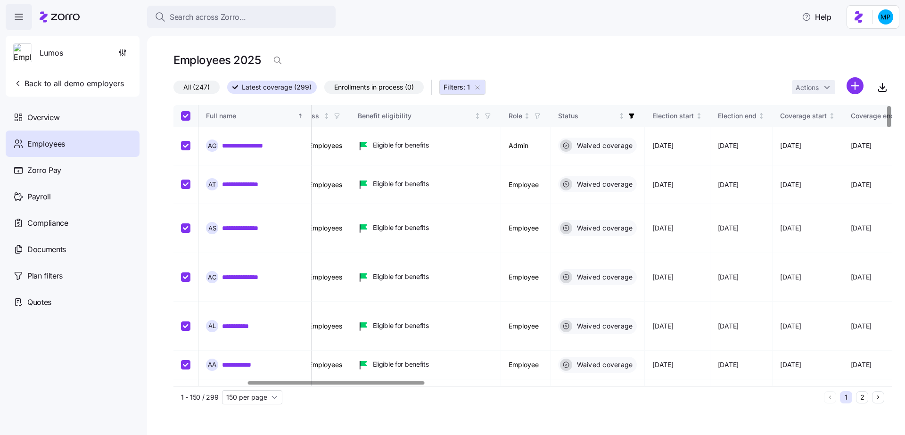
checkbox input "true"
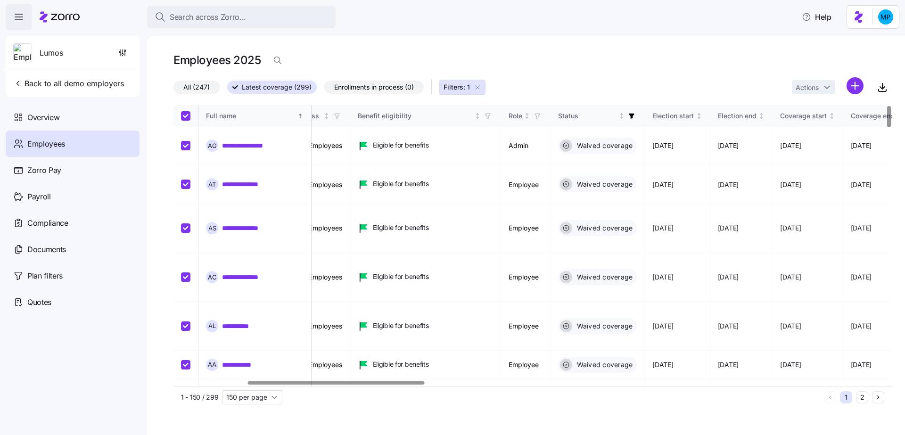
checkbox input "true"
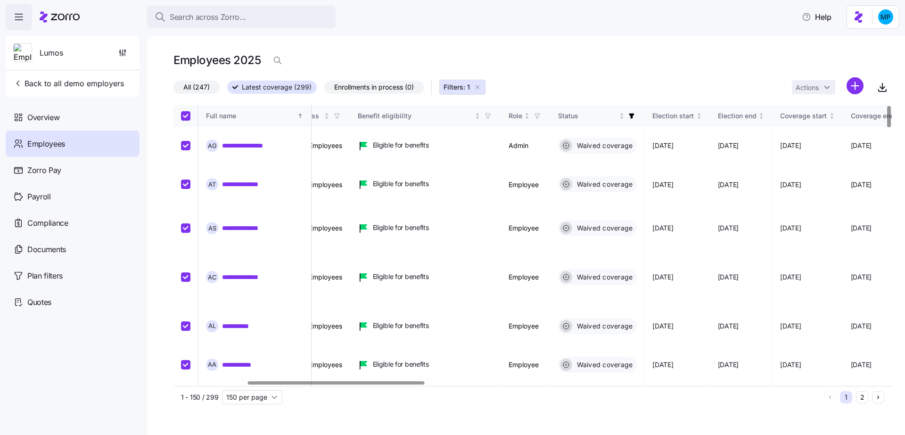
checkbox input "true"
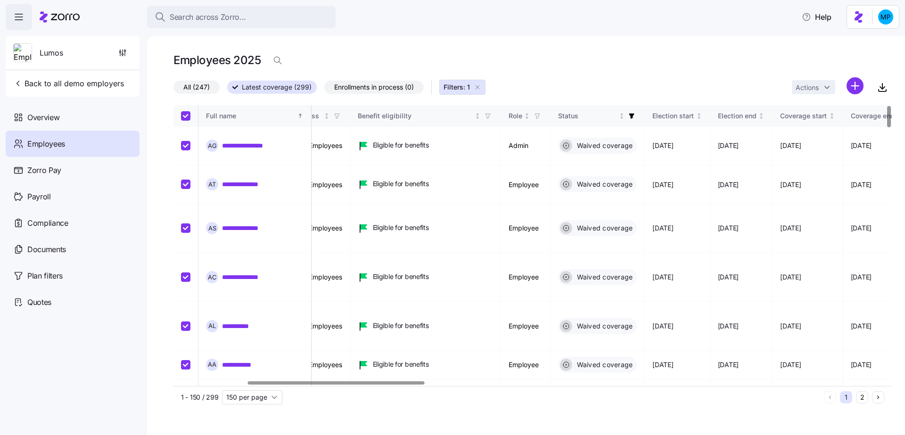
checkbox input "true"
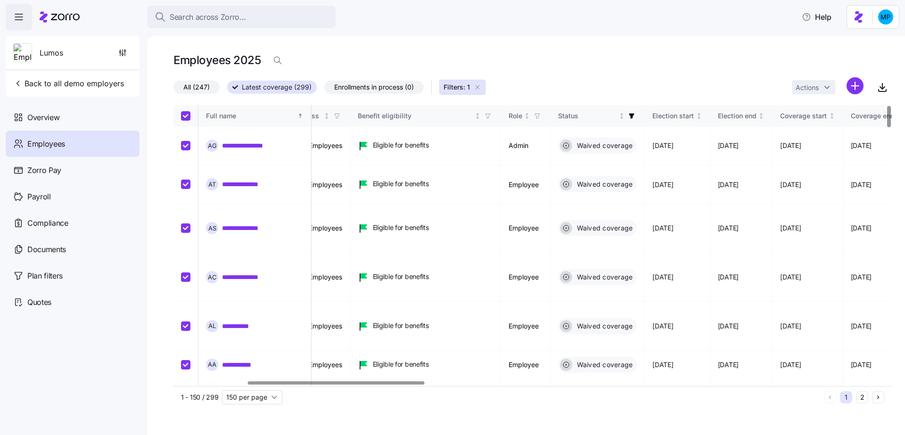
checkbox input "true"
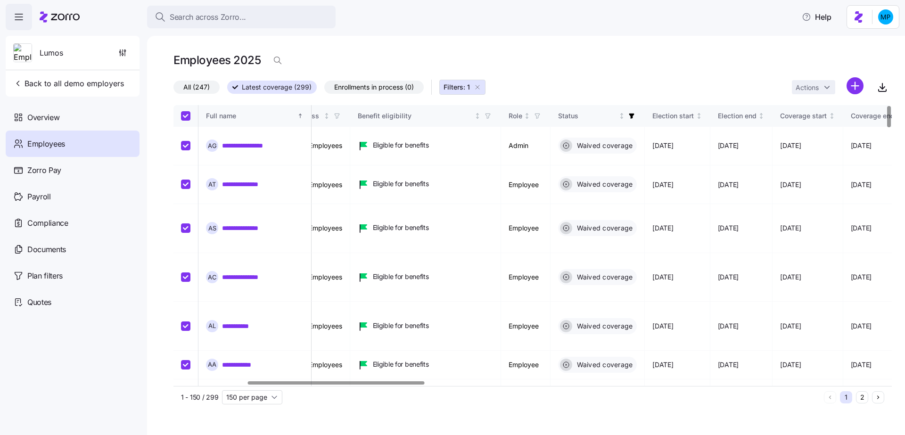
checkbox input "true"
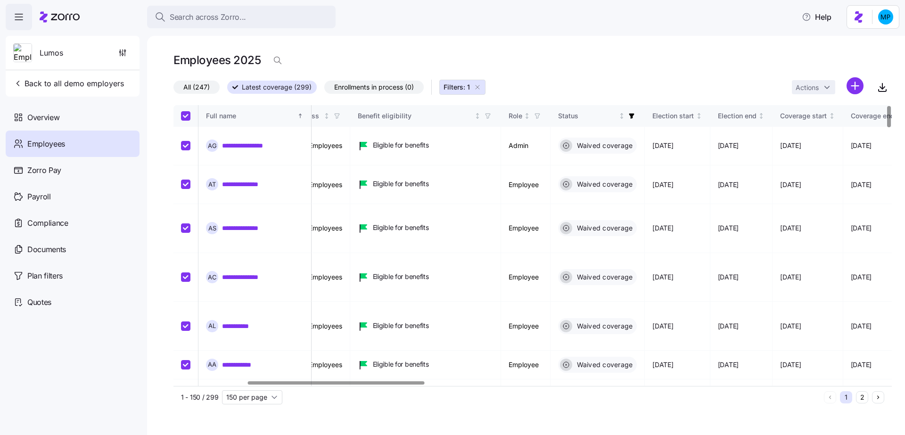
checkbox input "true"
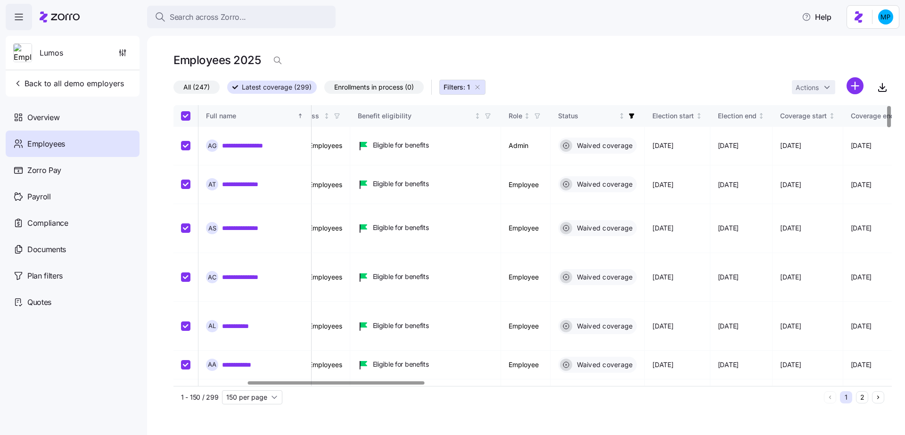
checkbox input "true"
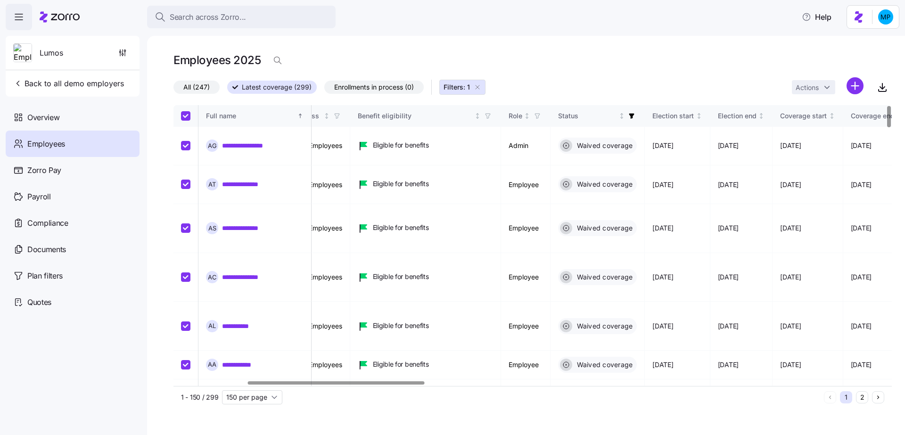
checkbox input "true"
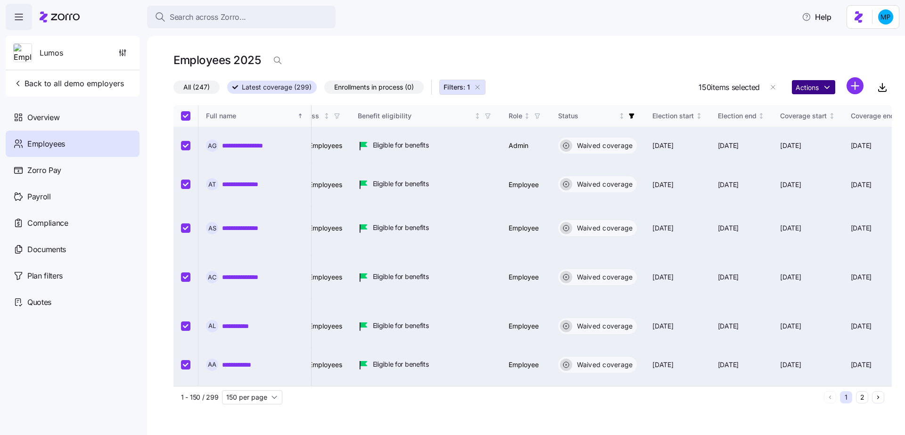
click at [807, 85] on html "**********" at bounding box center [452, 214] width 905 height 429
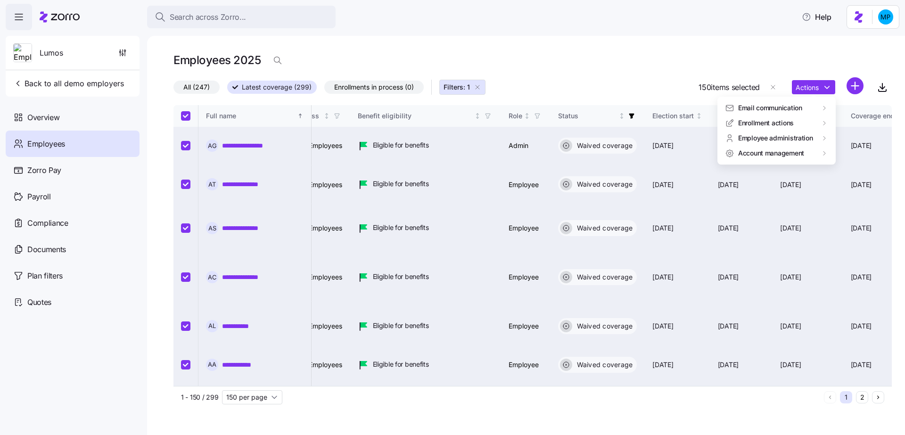
click at [599, 75] on html "**********" at bounding box center [452, 214] width 905 height 429
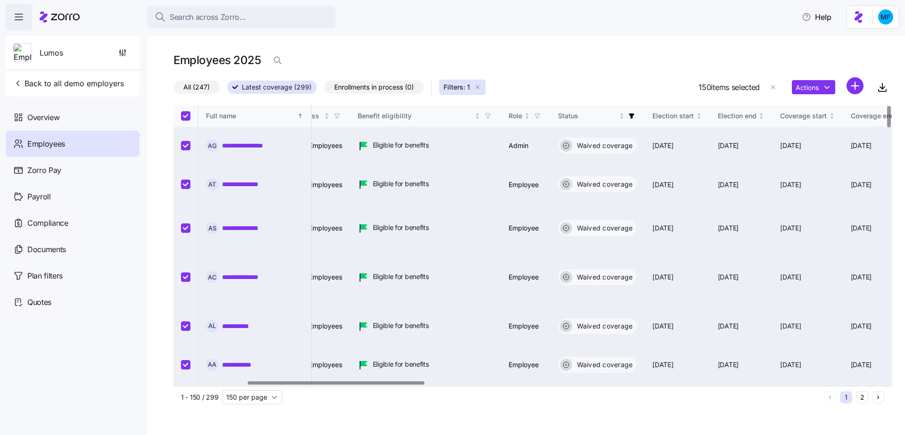
click at [478, 86] on icon "button" at bounding box center [478, 87] width 8 height 8
checkbox input "false"
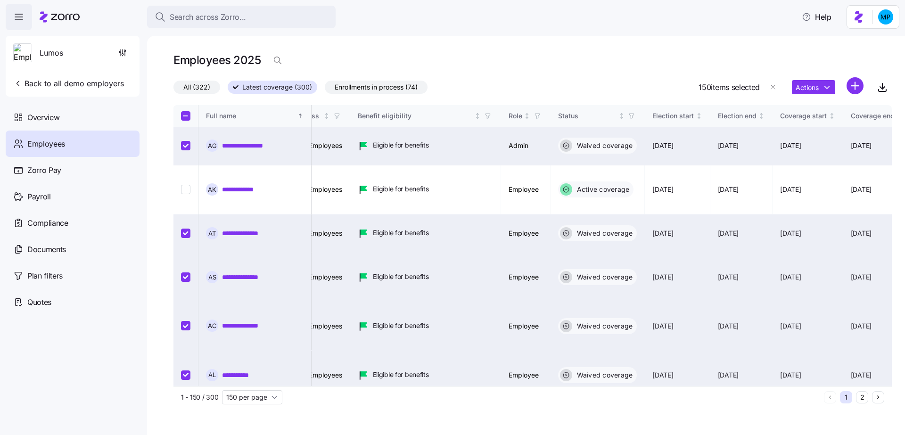
click at [213, 86] on label "All (322)" at bounding box center [196, 87] width 47 height 13
click at [173, 90] on input "All (322)" at bounding box center [173, 90] width 0 height 0
checkbox input "false"
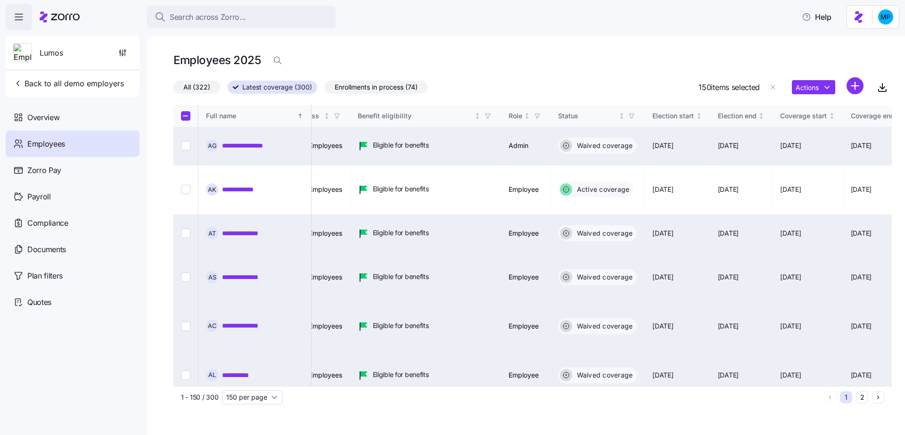
checkbox input "false"
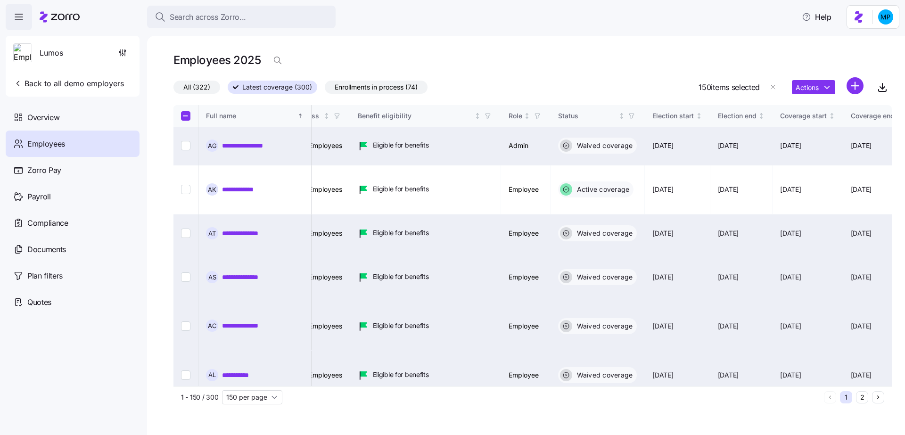
checkbox input "false"
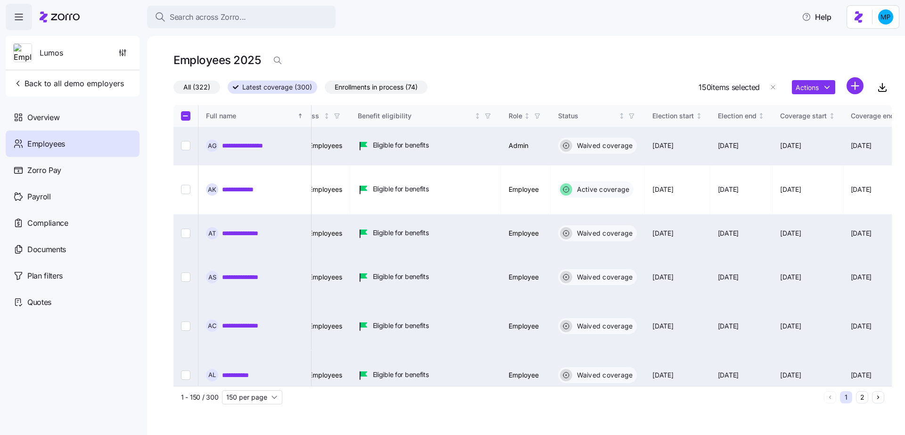
checkbox input "false"
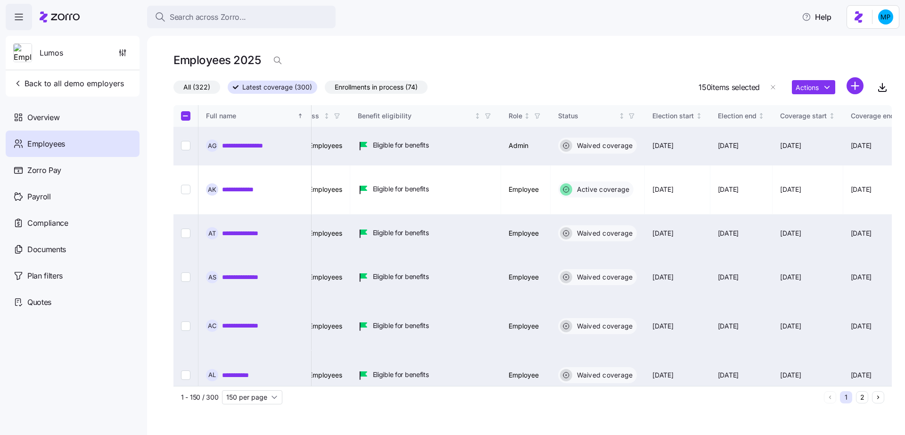
checkbox input "false"
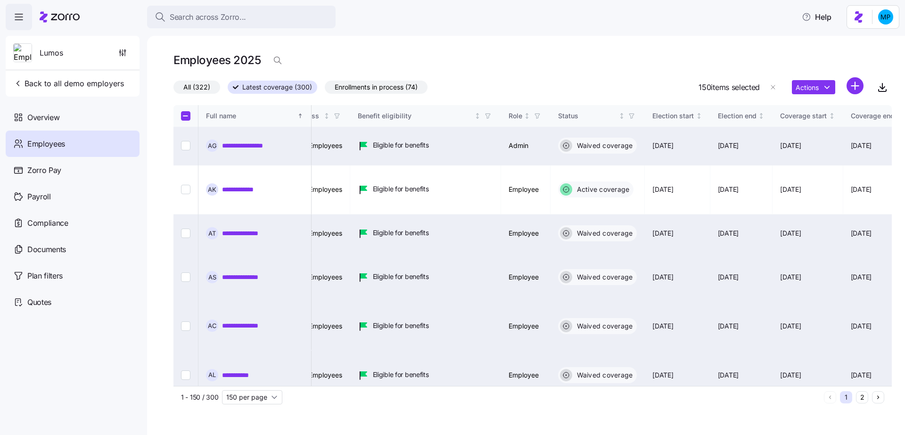
checkbox input "false"
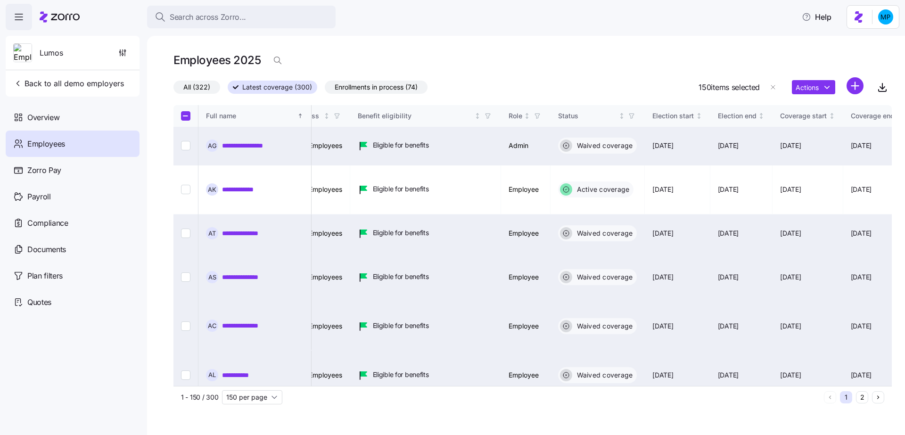
checkbox input "false"
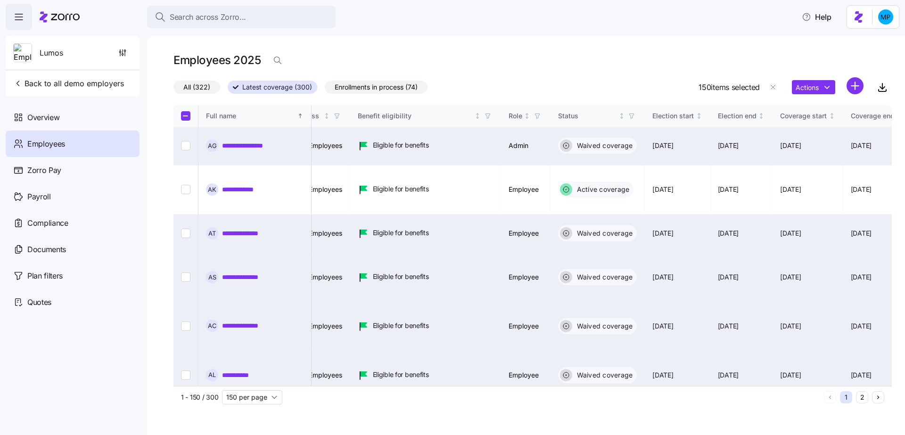
checkbox input "false"
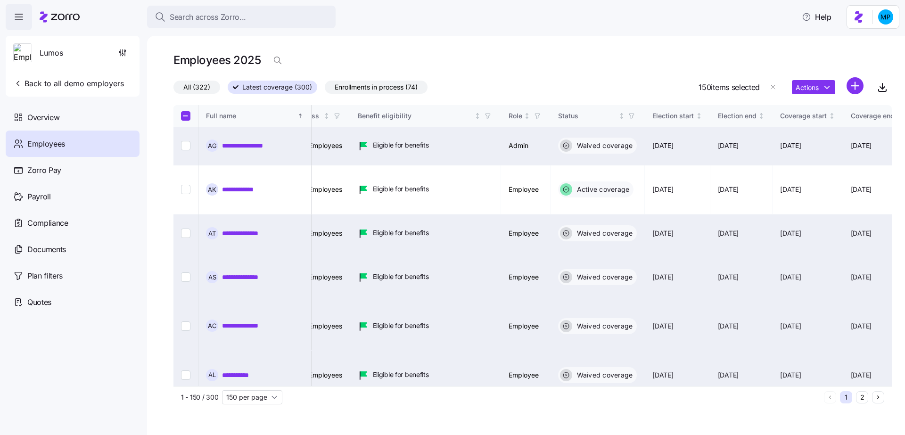
checkbox input "false"
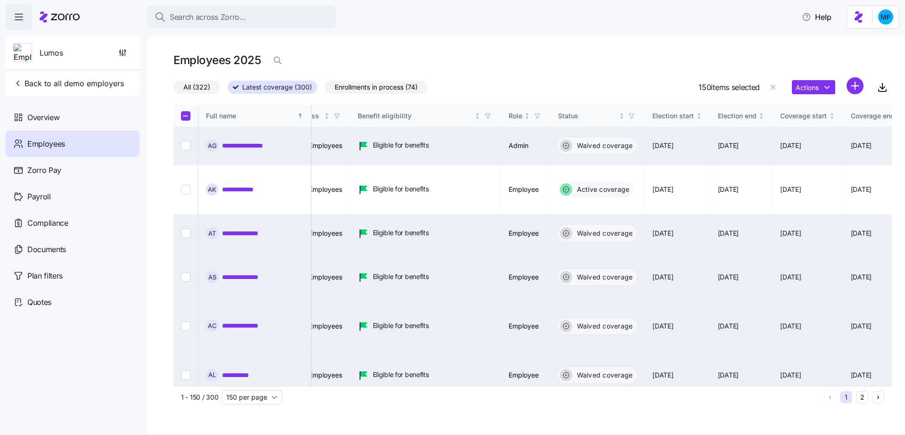
checkbox input "false"
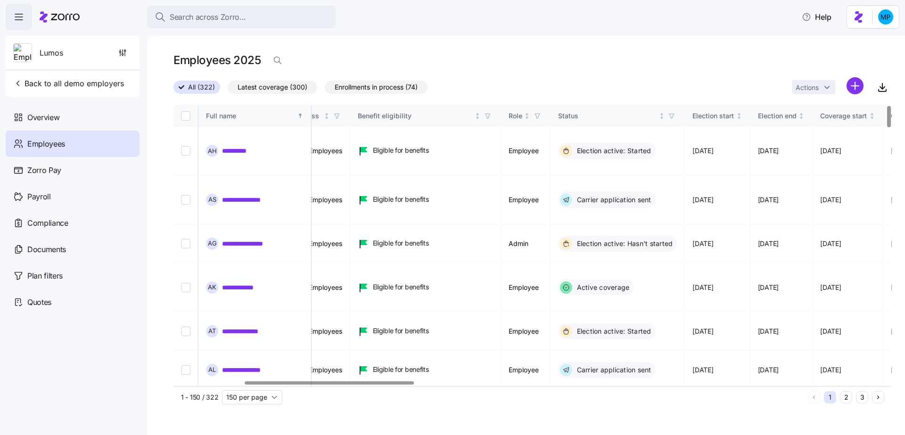
click at [297, 89] on span "Latest coverage (300)" at bounding box center [273, 87] width 70 height 12
click at [228, 90] on input "Latest coverage (300)" at bounding box center [228, 90] width 0 height 0
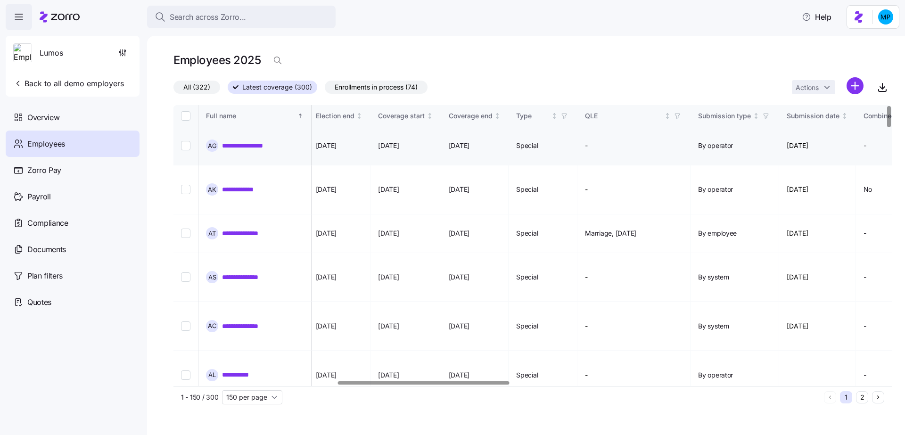
scroll to position [0, 372]
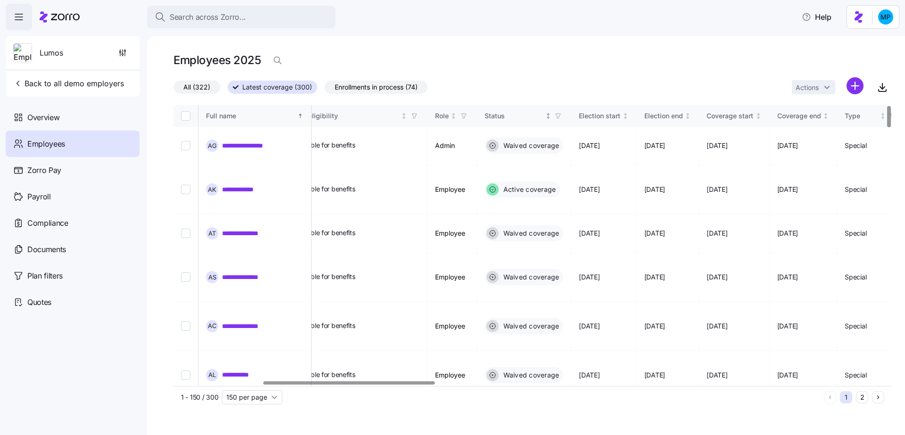
click at [563, 118] on span "button" at bounding box center [558, 116] width 10 height 10
click at [544, 206] on div "Waived coverage" at bounding box center [584, 202] width 151 height 11
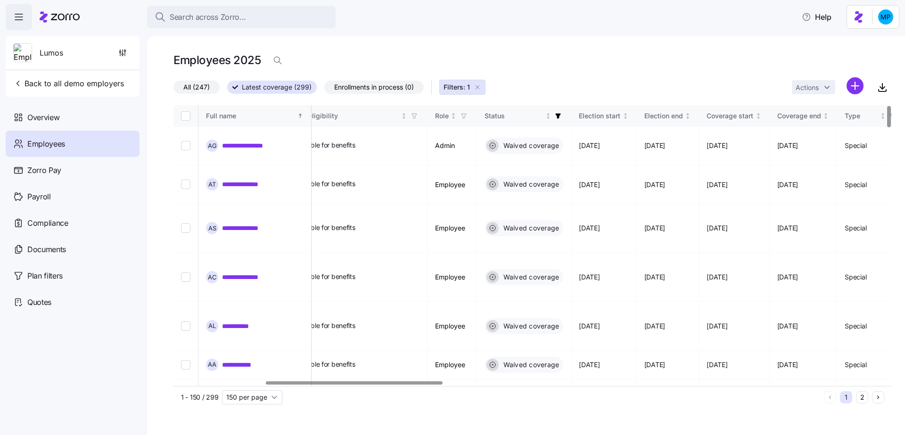
click at [188, 114] on input "Select all records" at bounding box center [185, 115] width 9 height 9
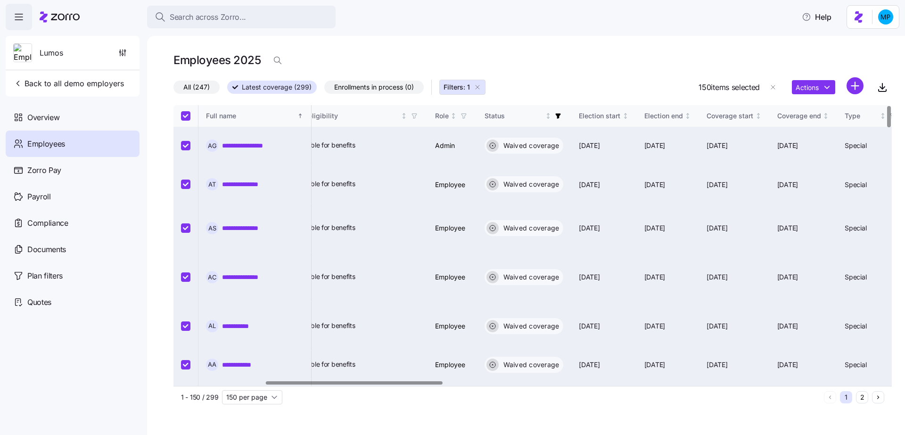
click at [810, 95] on div "Actions" at bounding box center [828, 87] width 72 height 20
click at [810, 90] on html "**********" at bounding box center [452, 214] width 905 height 429
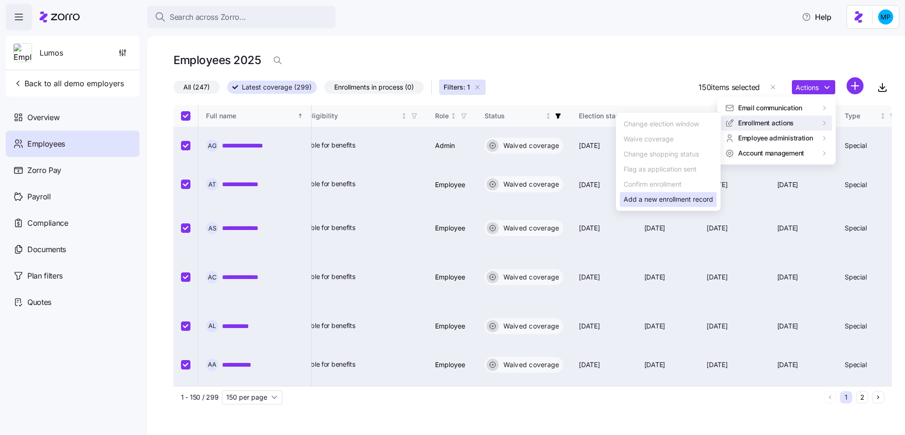
click at [654, 201] on div "Add a new enrollment record" at bounding box center [669, 199] width 90 height 10
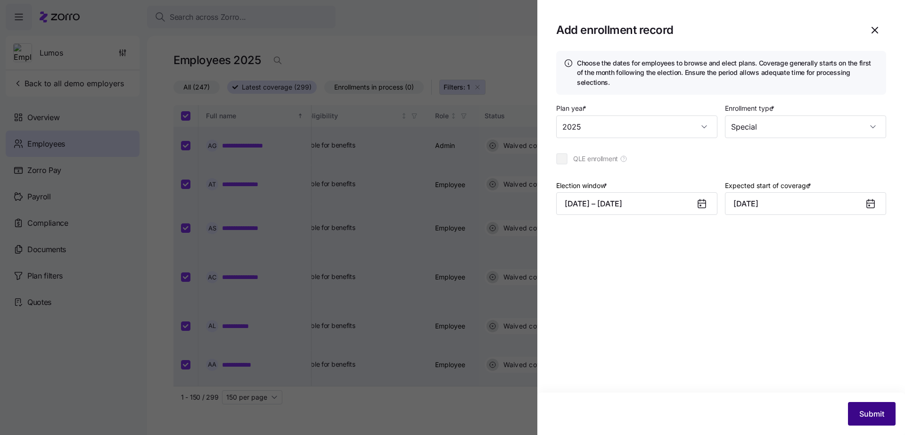
click at [865, 415] on span "Submit" at bounding box center [871, 413] width 25 height 11
click at [869, 31] on icon "button" at bounding box center [874, 30] width 11 height 11
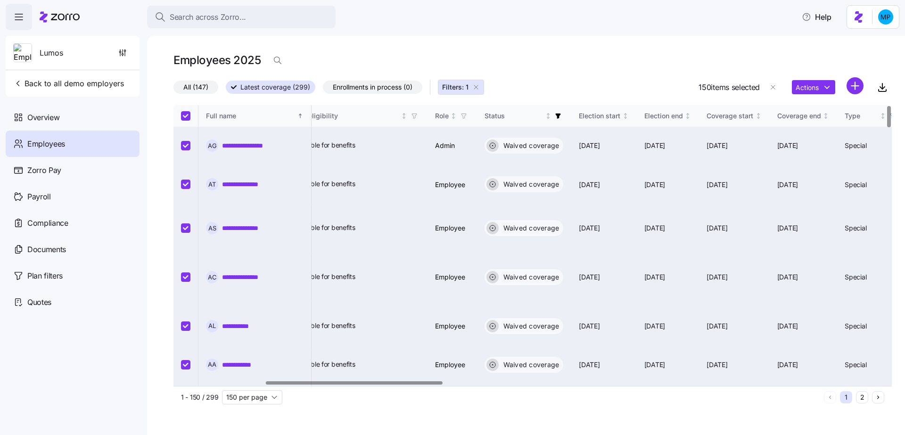
click at [204, 91] on span "All (147)" at bounding box center [195, 87] width 25 height 12
click at [173, 90] on input "All (147)" at bounding box center [173, 90] width 0 height 0
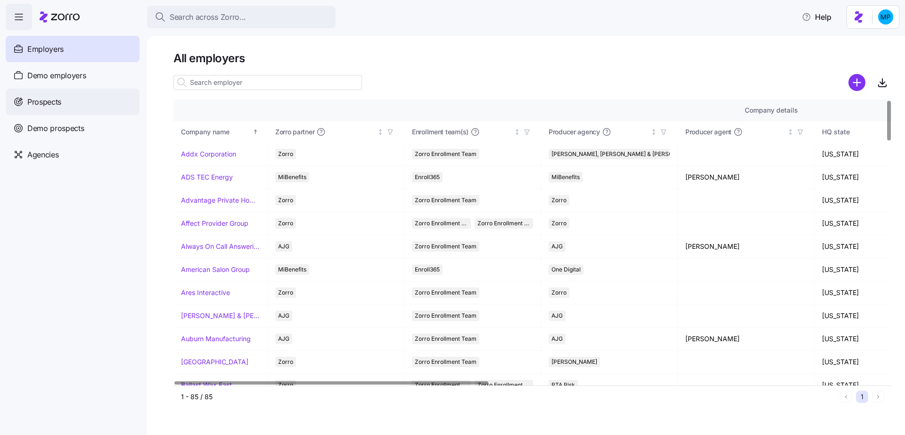
click at [76, 107] on div "Prospects" at bounding box center [73, 102] width 134 height 26
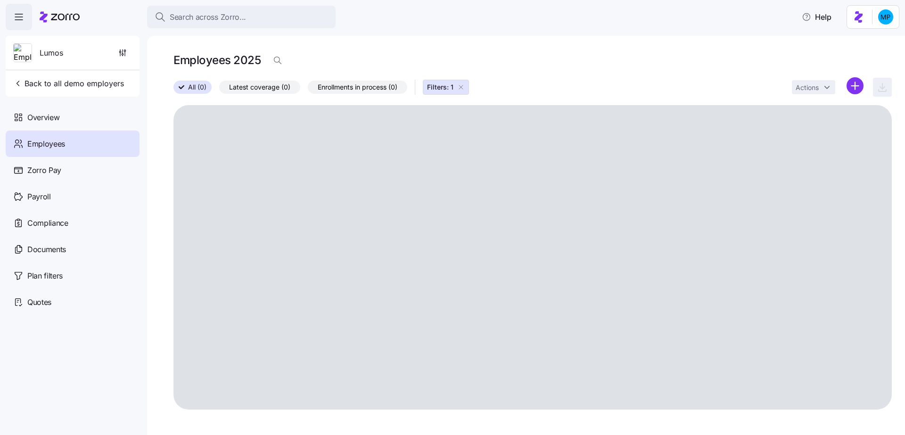
click at [461, 84] on icon "button" at bounding box center [461, 87] width 8 height 8
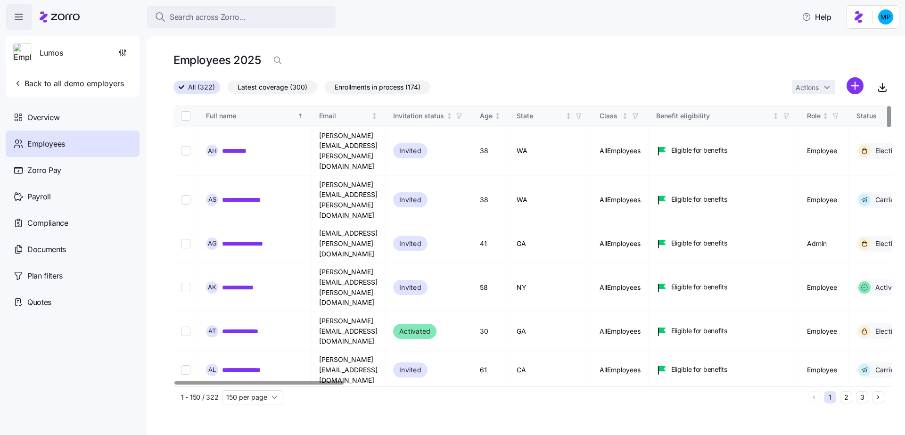
click at [362, 89] on span "Enrollments in process (174)" at bounding box center [378, 87] width 86 height 12
click at [325, 90] on input "Enrollments in process (174)" at bounding box center [325, 90] width 0 height 0
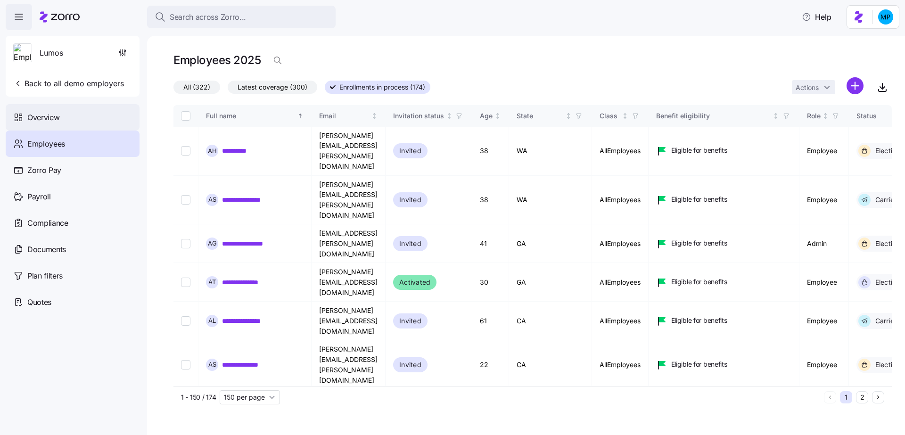
click at [82, 116] on div "Overview" at bounding box center [73, 117] width 134 height 26
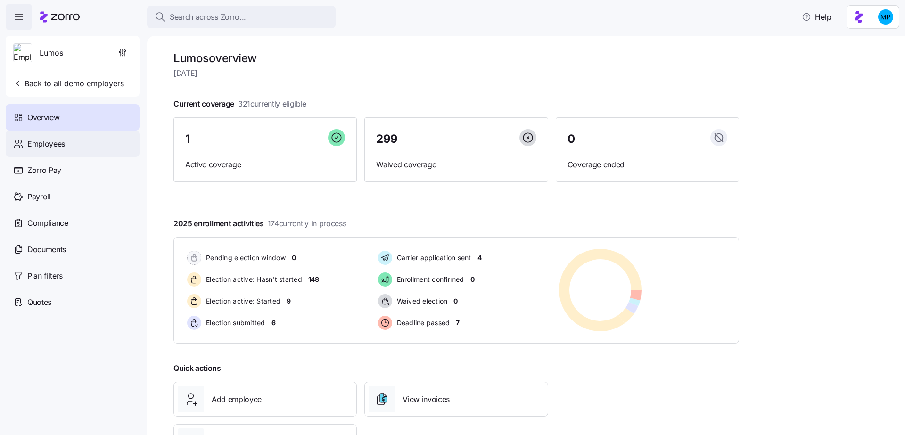
click at [96, 148] on div "Employees" at bounding box center [73, 144] width 134 height 26
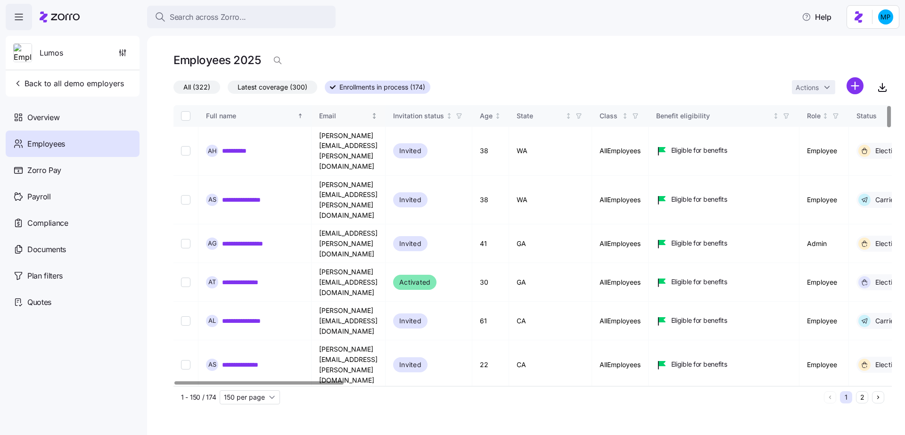
click at [370, 116] on div "Email" at bounding box center [344, 116] width 50 height 10
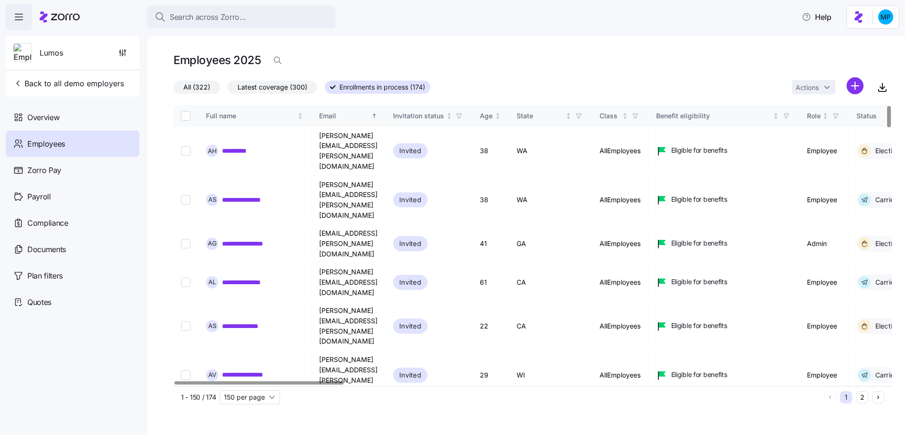
click at [370, 116] on div "Email" at bounding box center [344, 116] width 50 height 10
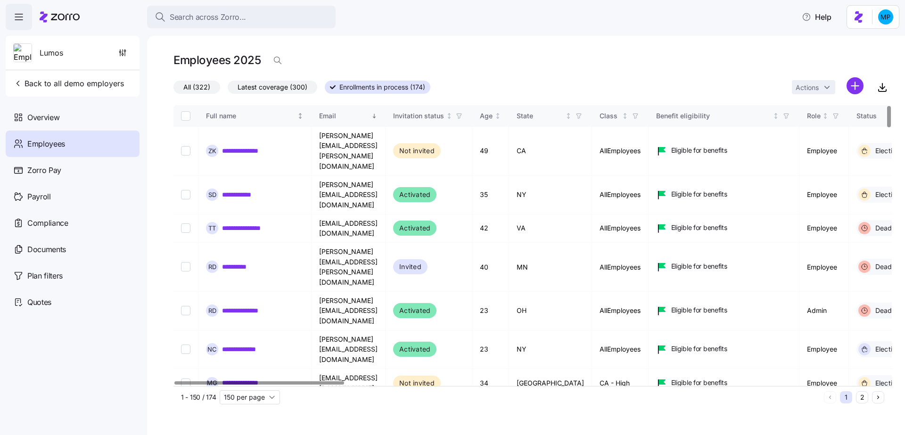
click at [251, 108] on th "Full name" at bounding box center [254, 116] width 113 height 22
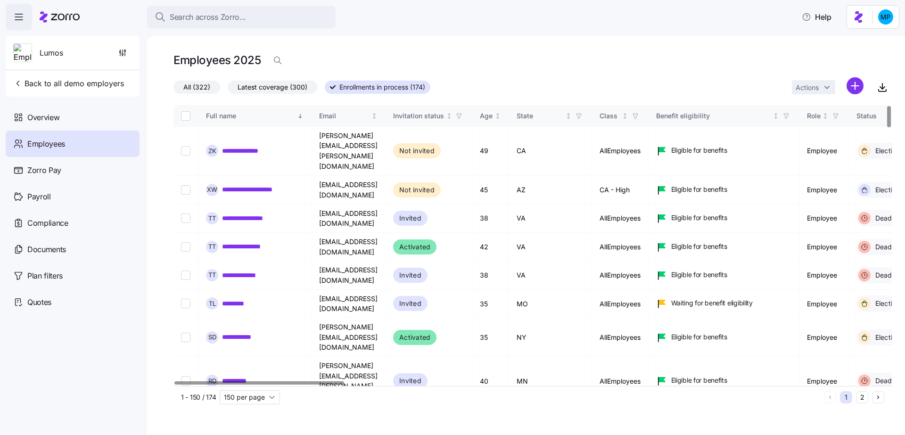
click at [523, 81] on div "All (322) Latest coverage (300) Enrollments in process (174) Actions" at bounding box center [532, 87] width 718 height 20
